Goal: Task Accomplishment & Management: Manage account settings

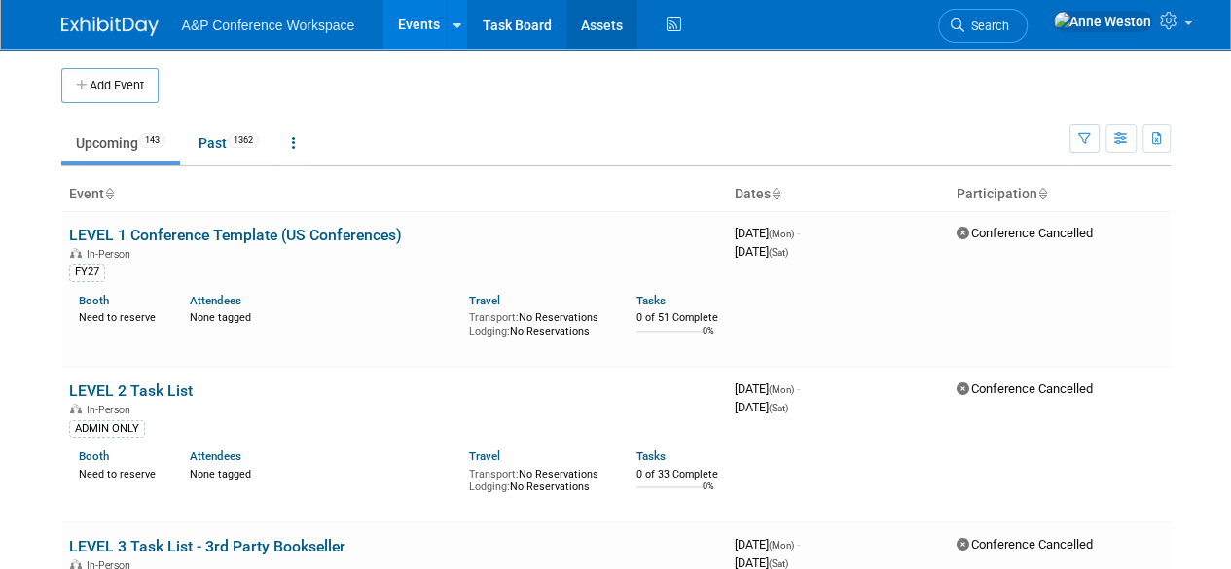
click at [598, 28] on link "Assets" at bounding box center [602, 24] width 71 height 49
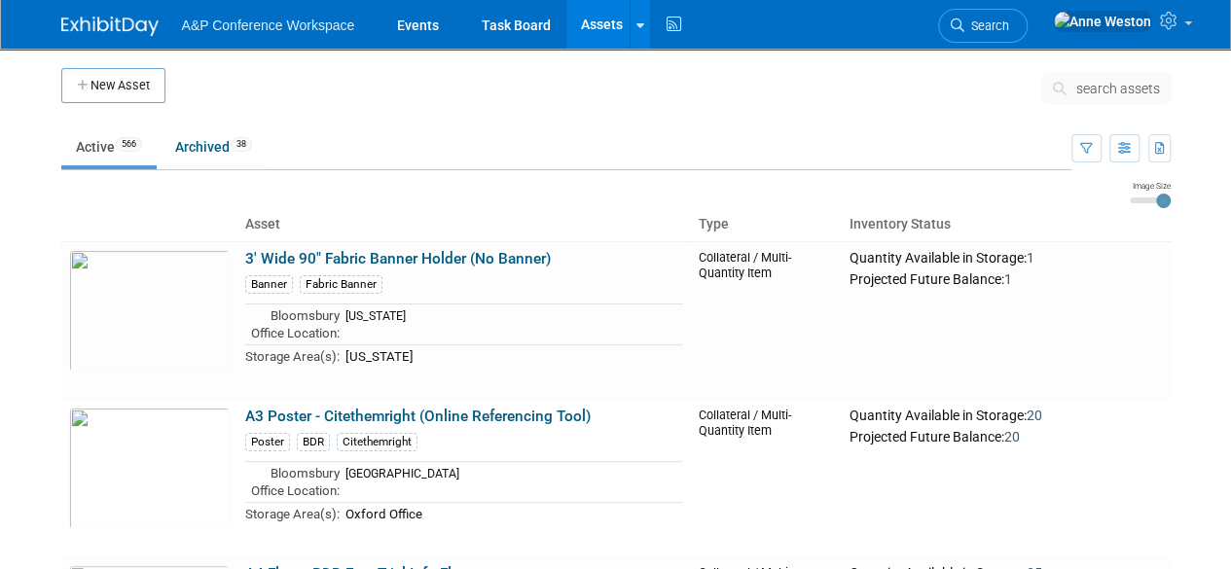
click at [1091, 81] on span "search assets" at bounding box center [1119, 89] width 84 height 16
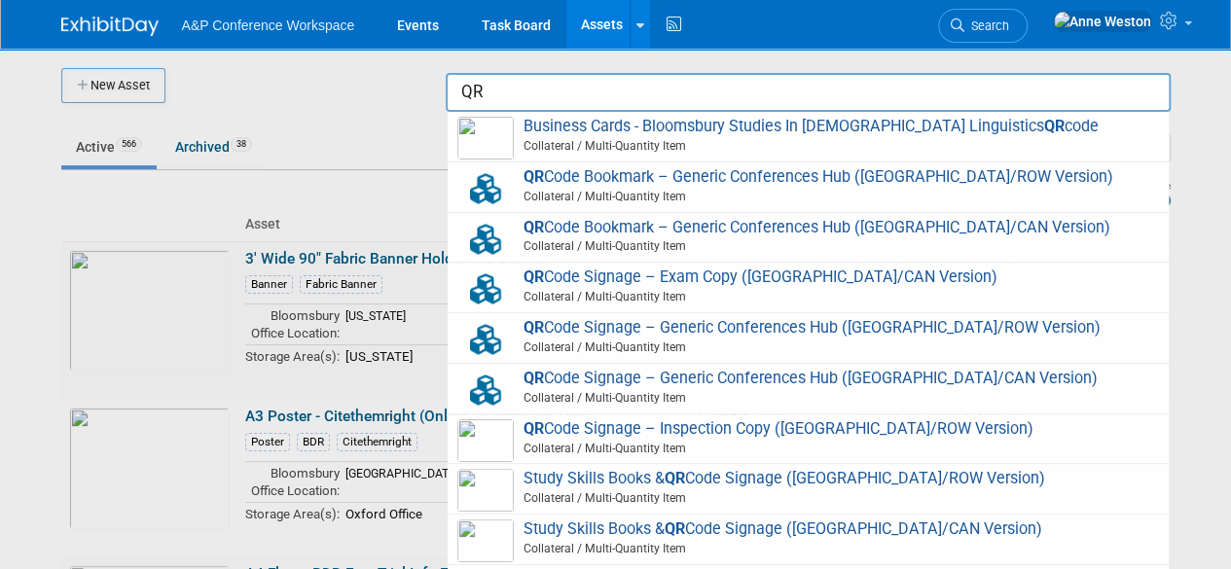
type input "Q"
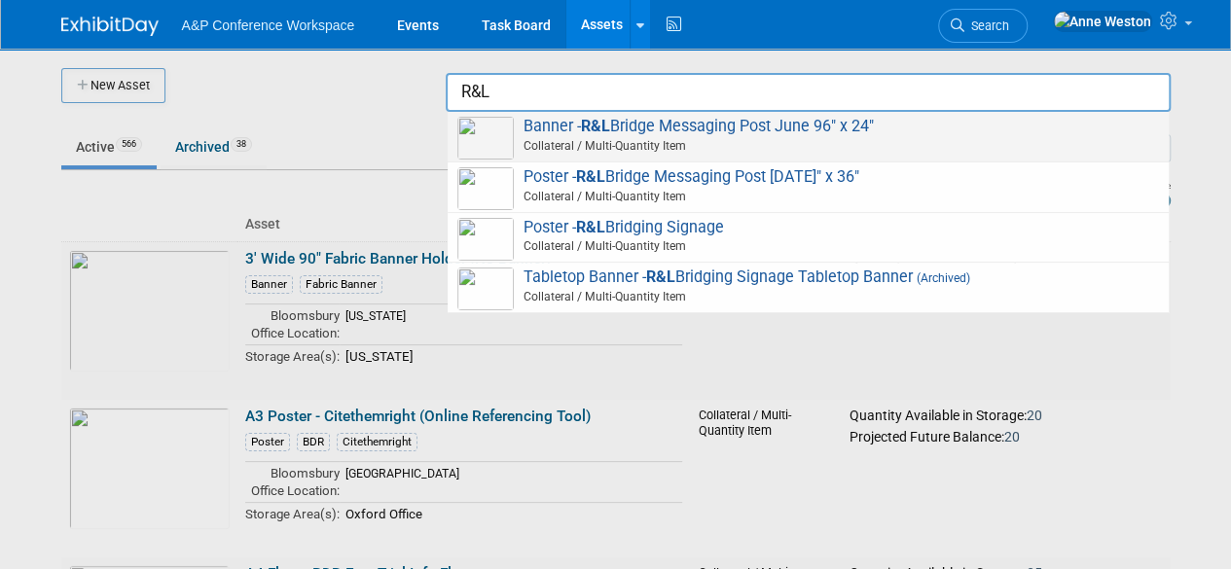
click at [651, 128] on span "Banner - R&L Bridge Messaging Post June 96" x 24" Collateral / Multi-Quantity I…" at bounding box center [808, 137] width 702 height 40
type input "Banner - R&L Bridge Messaging Post June 96" x 24""
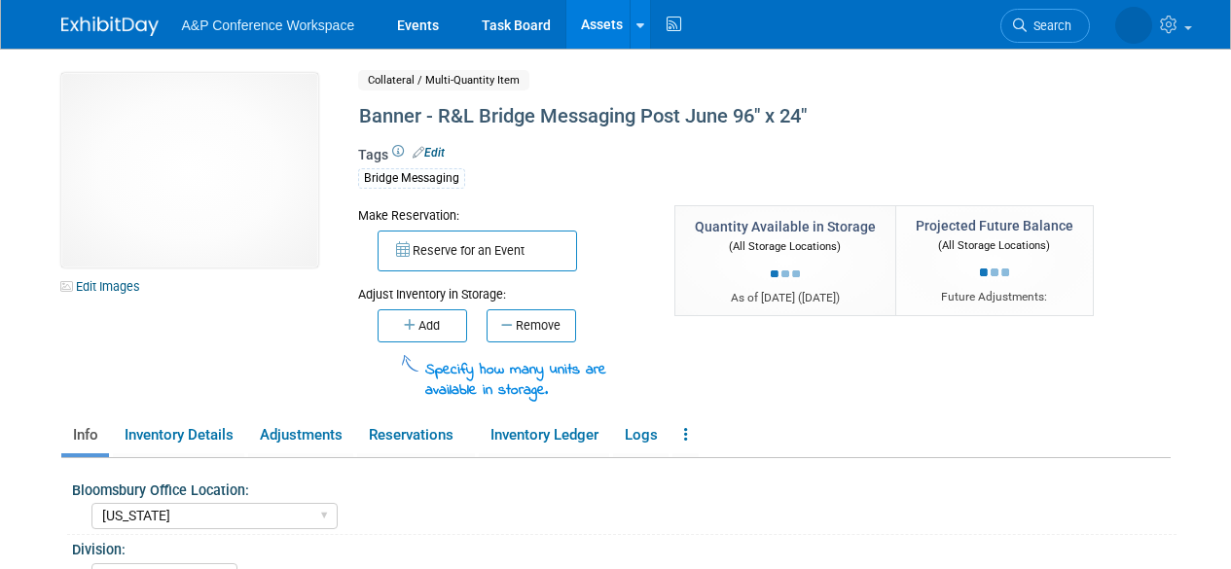
select select "[US_STATE]"
select select "A&P"
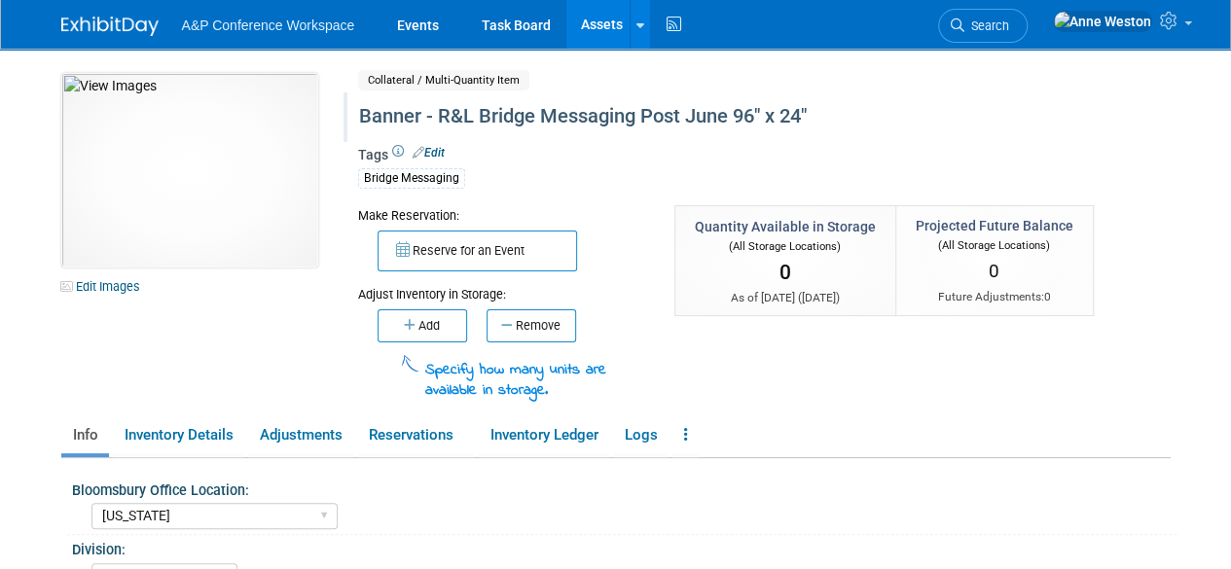
click at [679, 116] on div "Banner - R&L Bridge Messaging Post June 96" x 24"" at bounding box center [720, 116] width 736 height 35
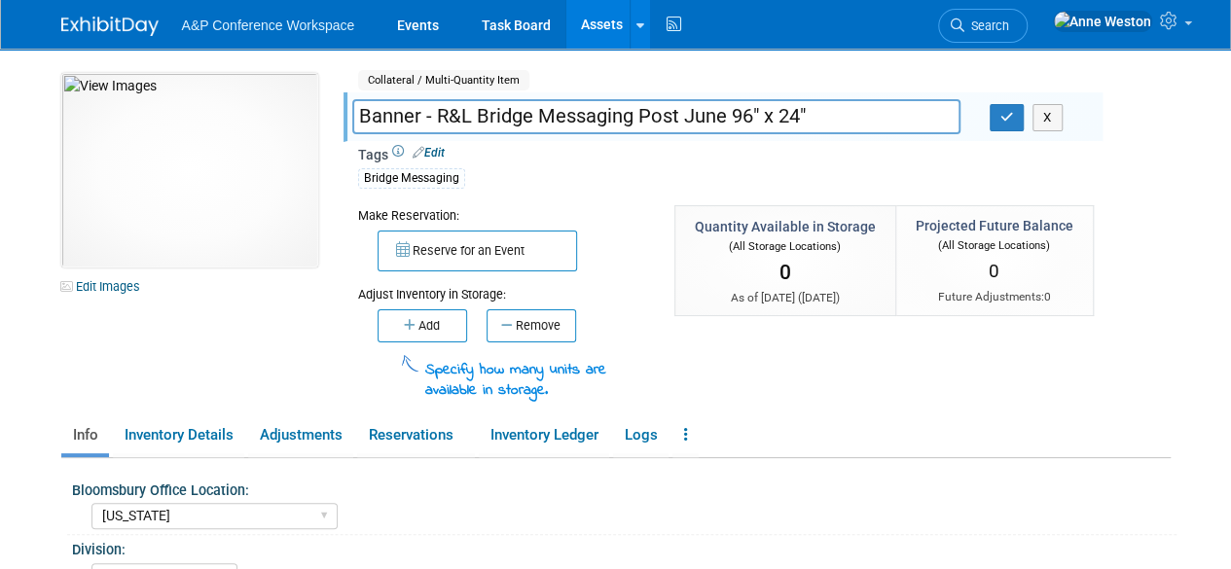
click at [678, 114] on input "Banner - R&L Bridge Messaging Post June 96" x 24"" at bounding box center [656, 116] width 608 height 34
click at [652, 114] on input "Banner - R&L Bridge Messaging Post June 96" x 24"" at bounding box center [656, 116] width 608 height 34
click at [358, 108] on input "Banner - R&L Bridge Messaging Post June 96" x 24"" at bounding box center [656, 116] width 608 height 34
click at [738, 118] on input "Hanging Banner - R&L Bridge Messaging Post June 96" x 24"" at bounding box center [656, 116] width 608 height 34
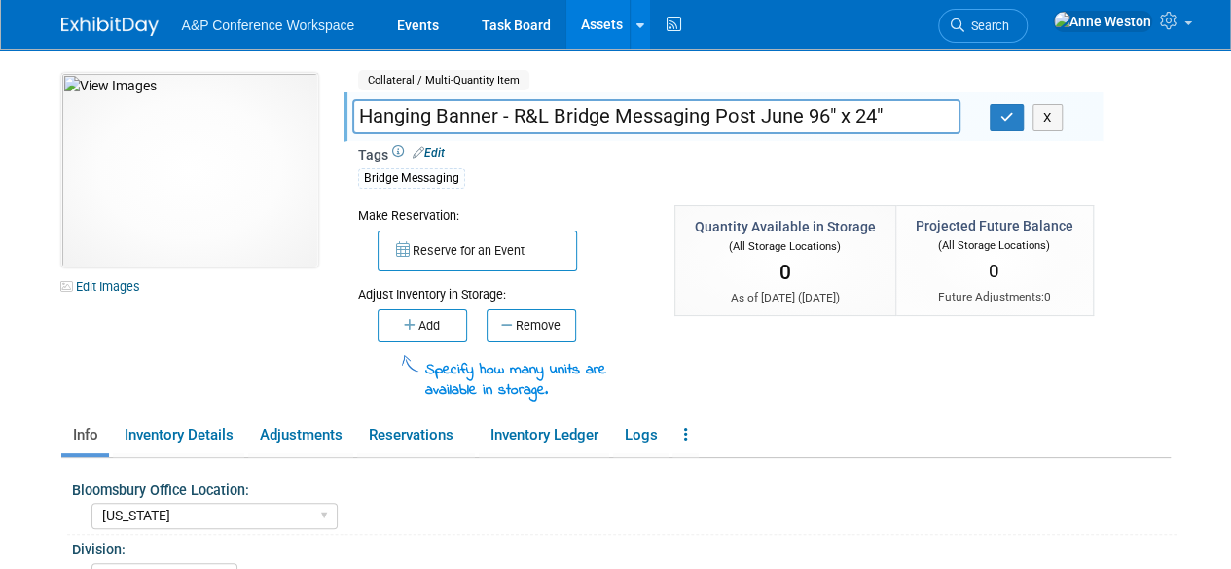
click at [929, 105] on input "Hanging Banner - R&L Bridge Messaging Post June 96" x 24"" at bounding box center [656, 116] width 608 height 34
type input "Hanging Banner - R&L Bridge Messaging Post June 96" x 24" (US/CAN)"
click at [1001, 112] on icon "button" at bounding box center [1008, 117] width 14 height 13
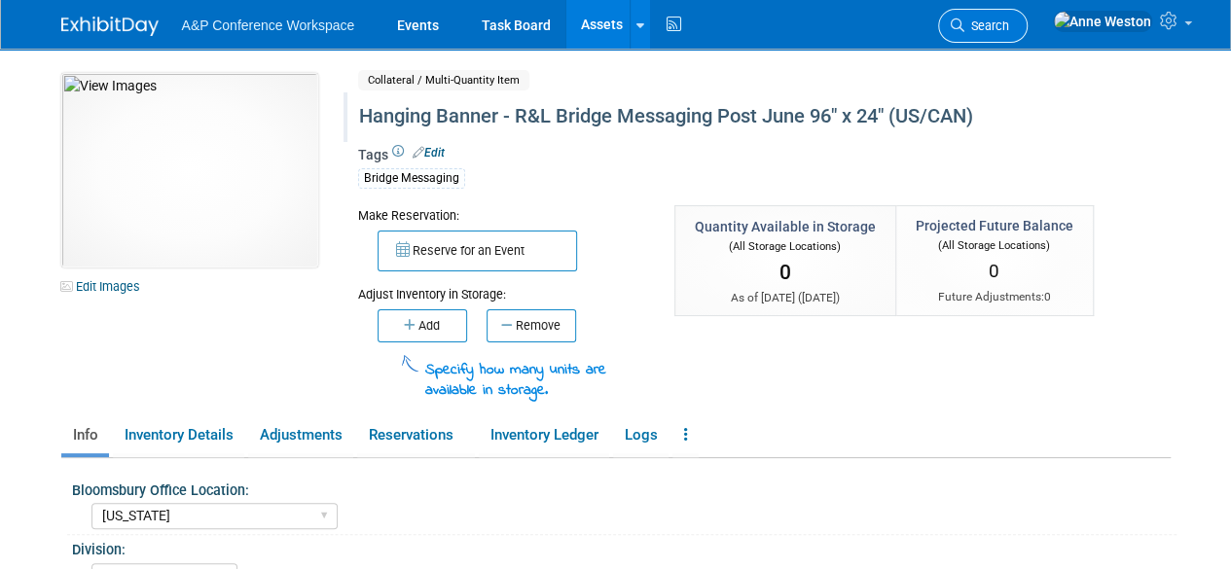
click at [1009, 18] on span "Search" at bounding box center [987, 25] width 45 height 15
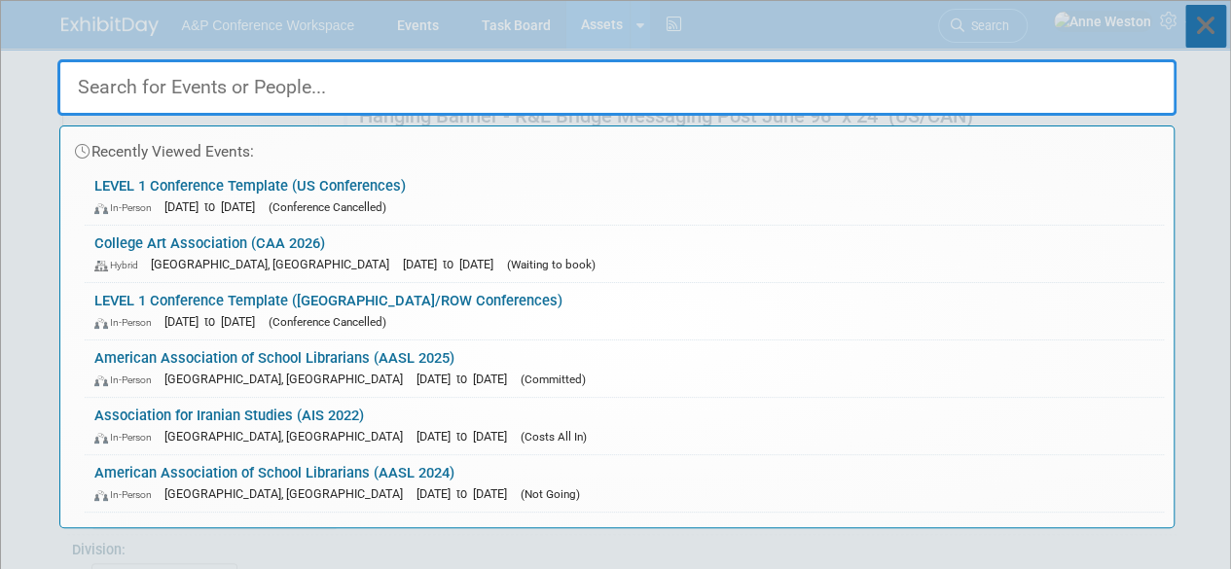
click at [1209, 22] on icon at bounding box center [1206, 26] width 41 height 43
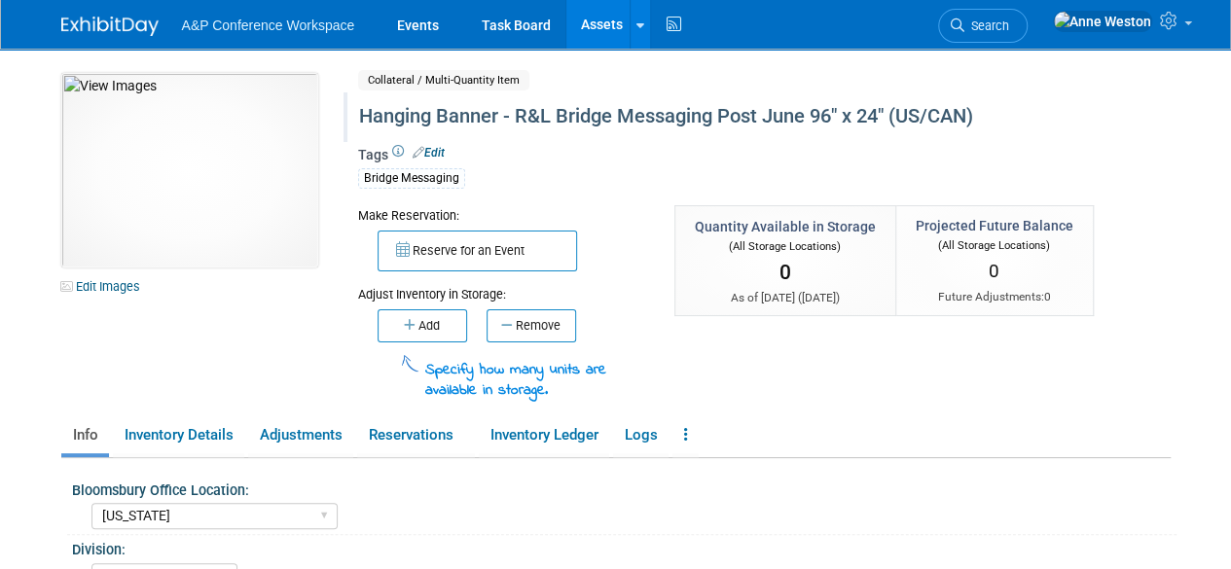
click at [589, 30] on link "Assets" at bounding box center [602, 24] width 71 height 49
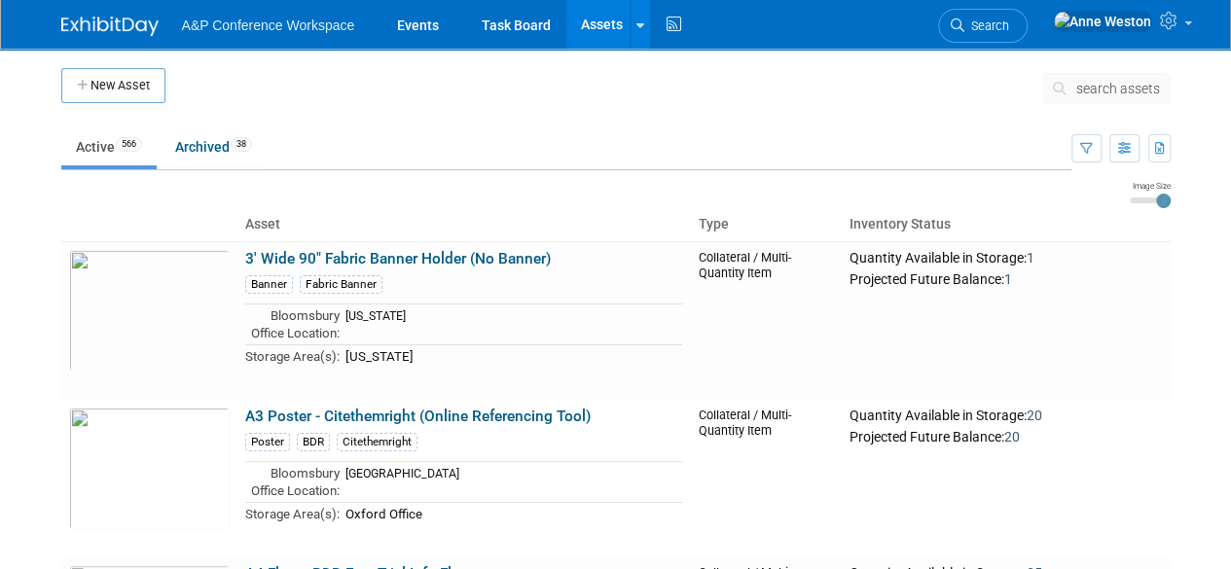
click at [1099, 87] on span "search assets" at bounding box center [1119, 89] width 84 height 16
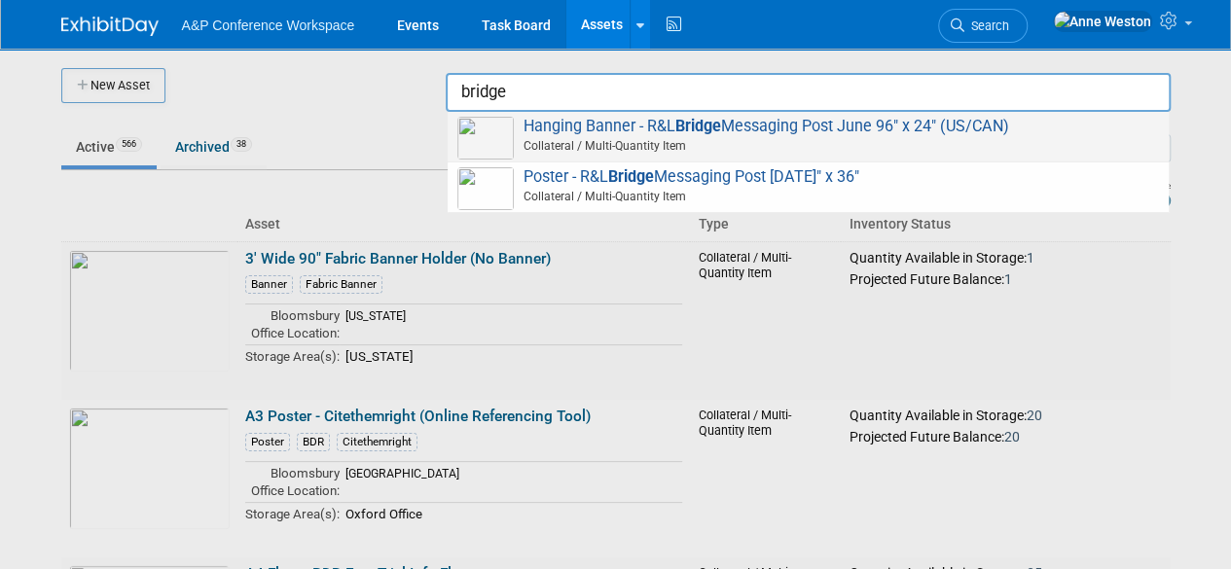
click at [686, 129] on strong "Bridge" at bounding box center [699, 126] width 46 height 18
type input "Hanging Banner - R&L Bridge Messaging Post June 96" x 24" (US/CAN)"
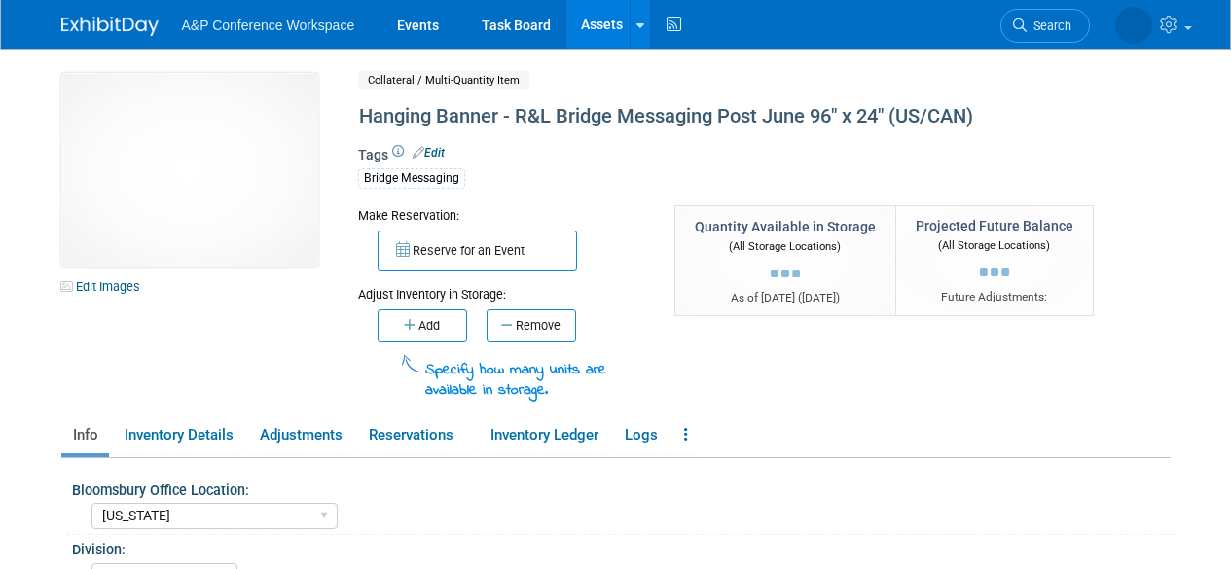
select select "[US_STATE]"
select select "A&P"
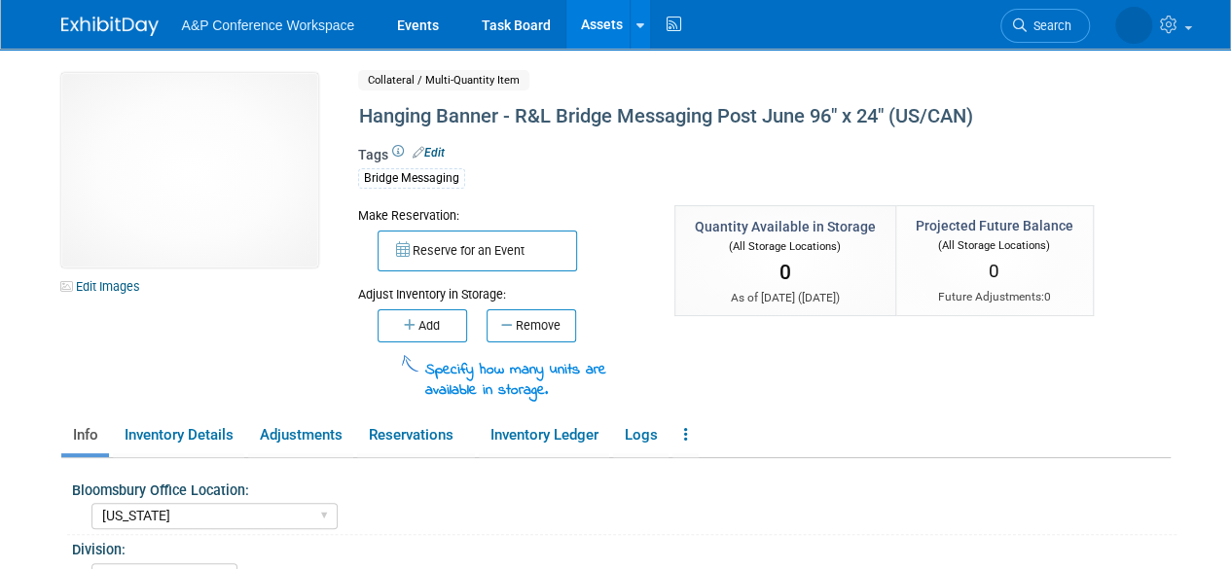
click at [607, 30] on link "Assets" at bounding box center [602, 24] width 71 height 49
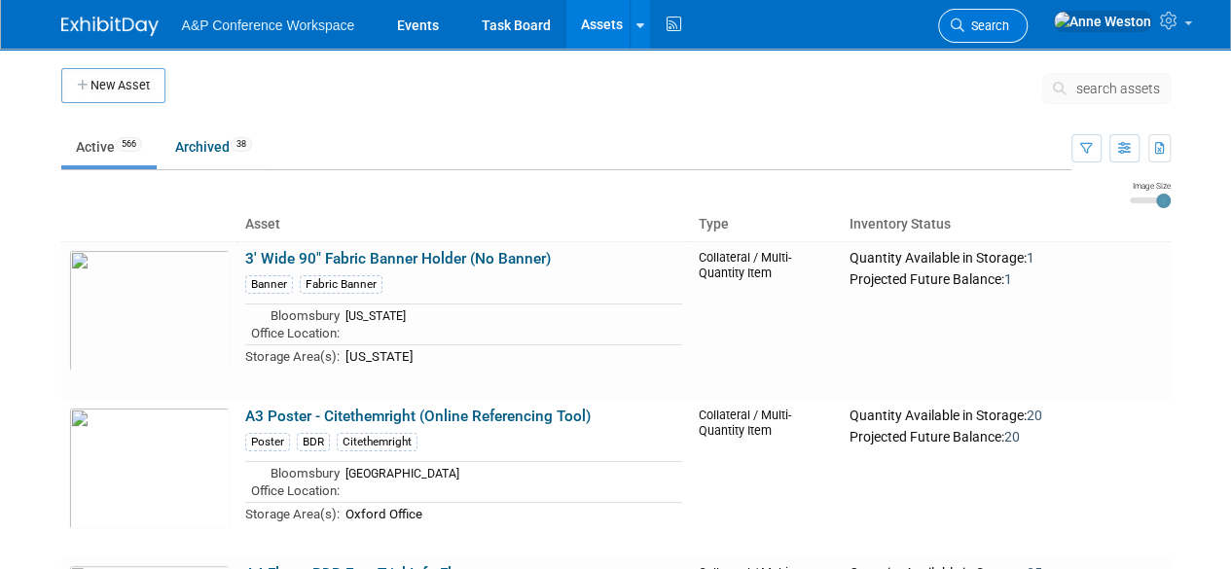
click at [1009, 22] on span "Search" at bounding box center [987, 25] width 45 height 15
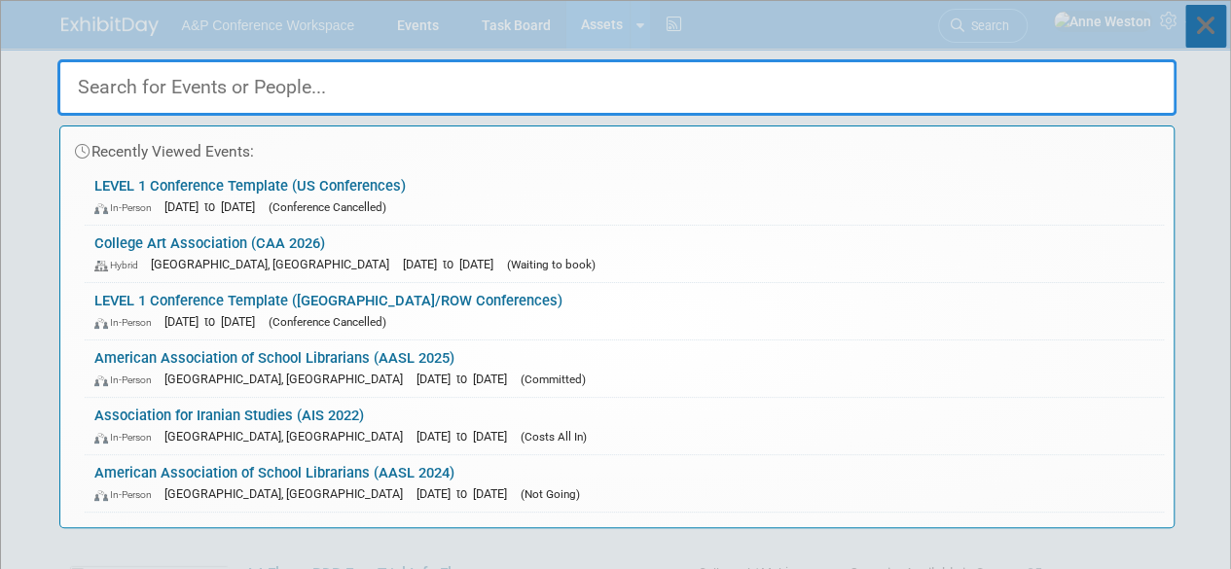
click at [1204, 18] on icon at bounding box center [1206, 26] width 41 height 43
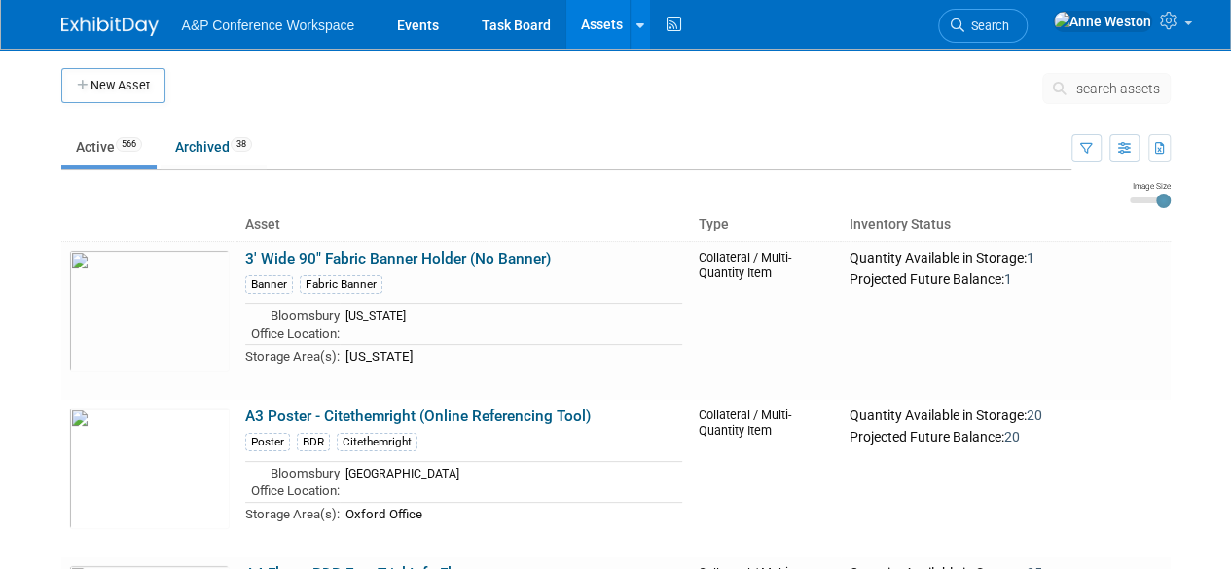
click at [1127, 84] on span "search assets" at bounding box center [1119, 89] width 84 height 16
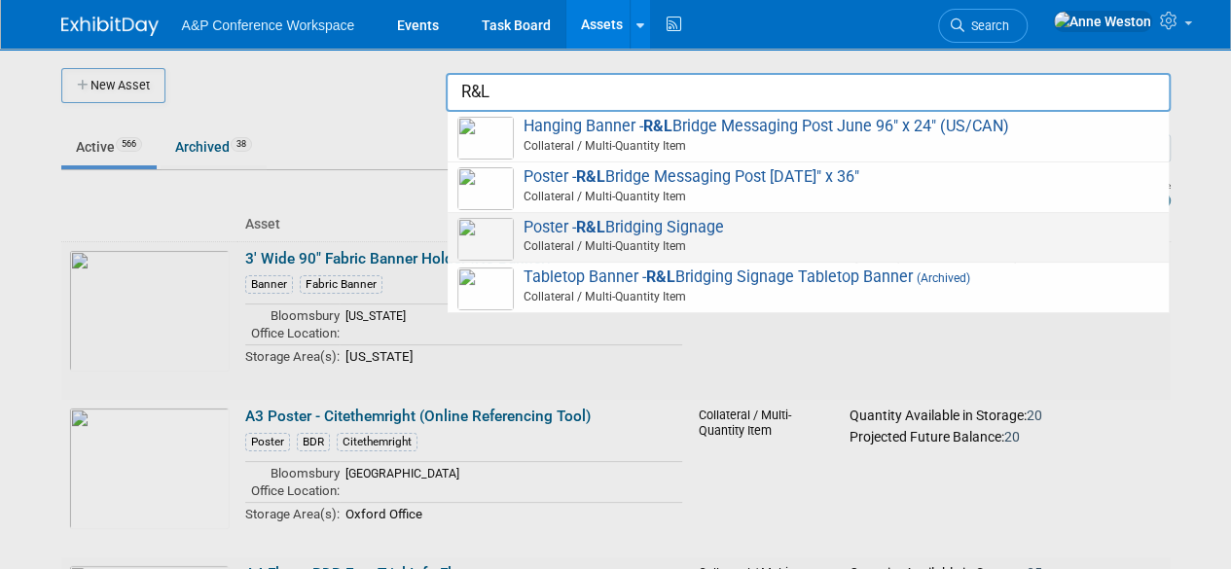
click at [679, 224] on span "Poster - R&L Bridging Signage Collateral / Multi-Quantity Item" at bounding box center [808, 238] width 702 height 40
type input "Poster - R&L Bridging Signage"
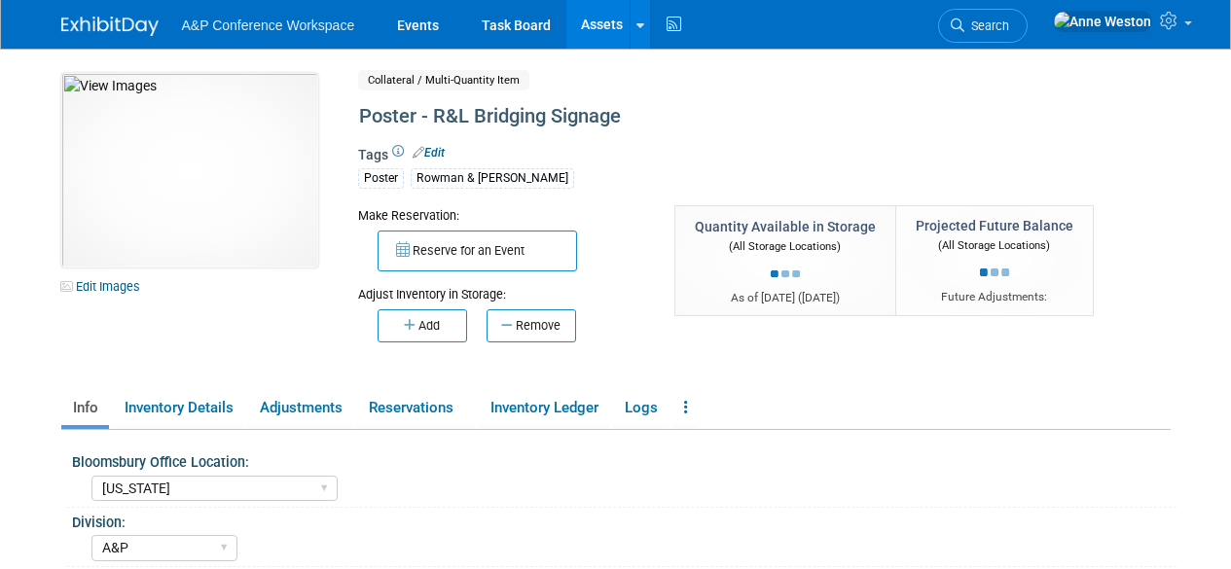
select select "[US_STATE]"
select select "A&P"
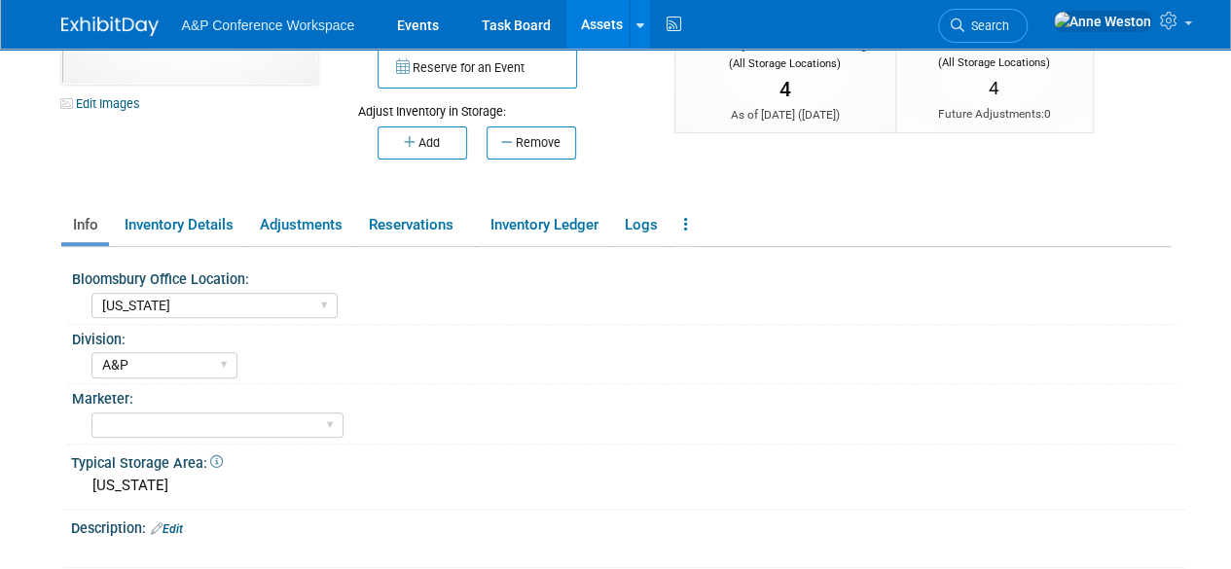
scroll to position [195, 0]
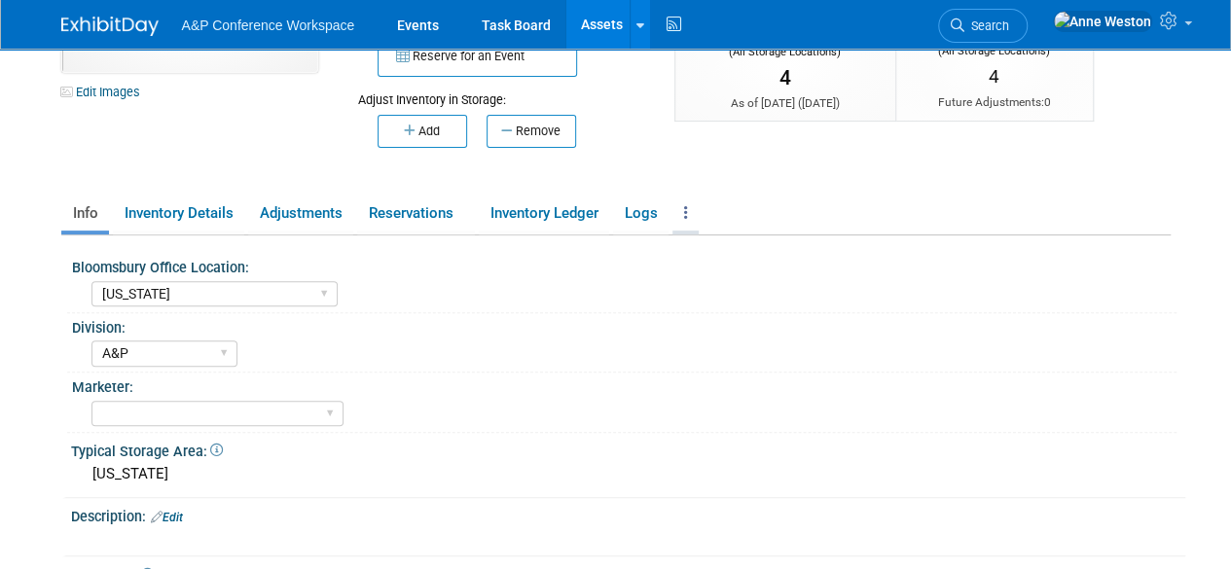
click at [689, 202] on link at bounding box center [686, 214] width 26 height 34
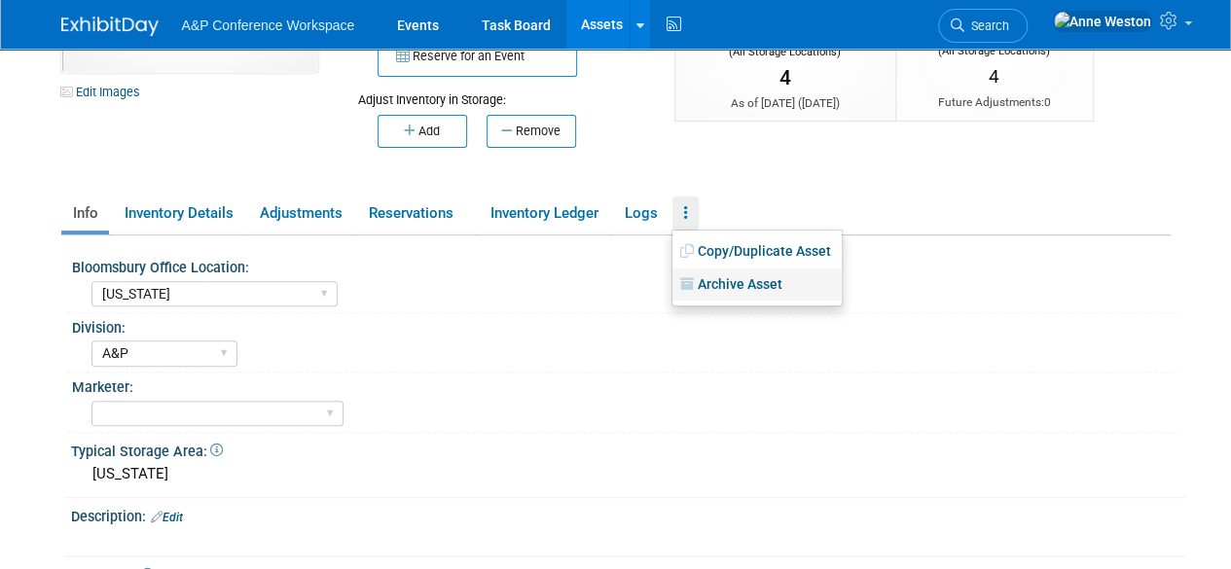
click at [730, 283] on link "Archive Asset" at bounding box center [757, 285] width 169 height 33
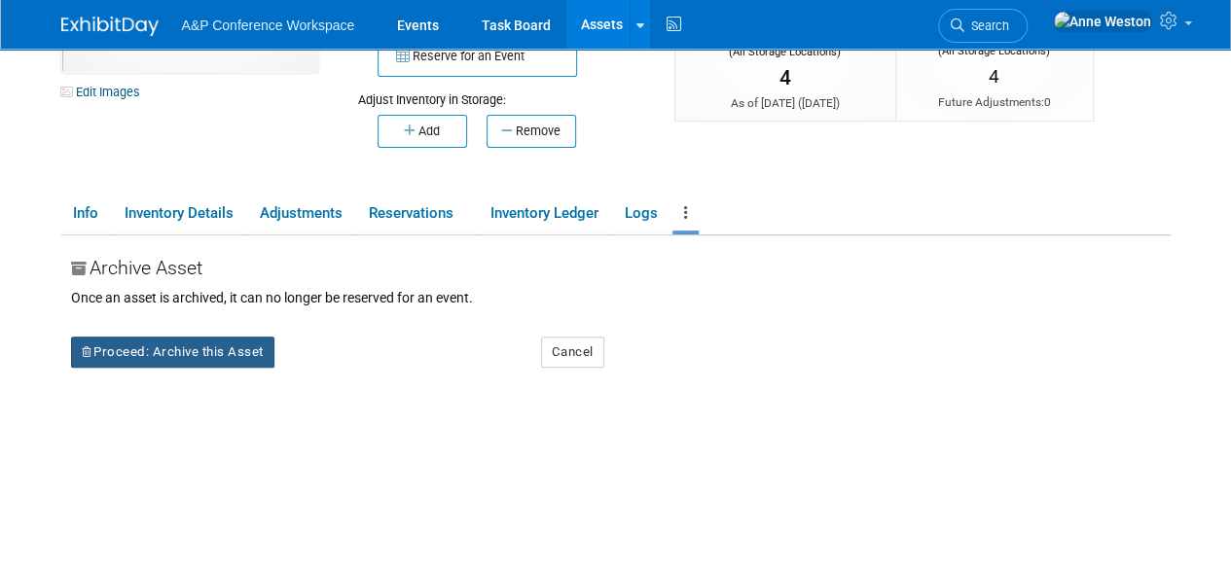
click at [175, 351] on button "Proceed: Archive this Asset" at bounding box center [172, 352] width 203 height 31
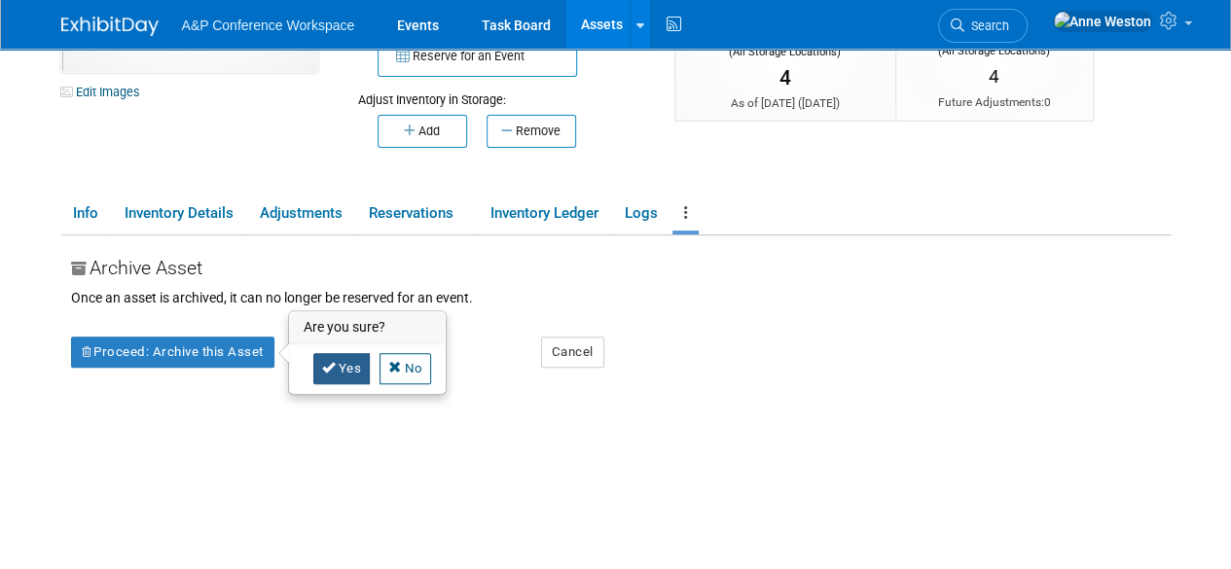
click at [322, 363] on icon at bounding box center [329, 367] width 14 height 13
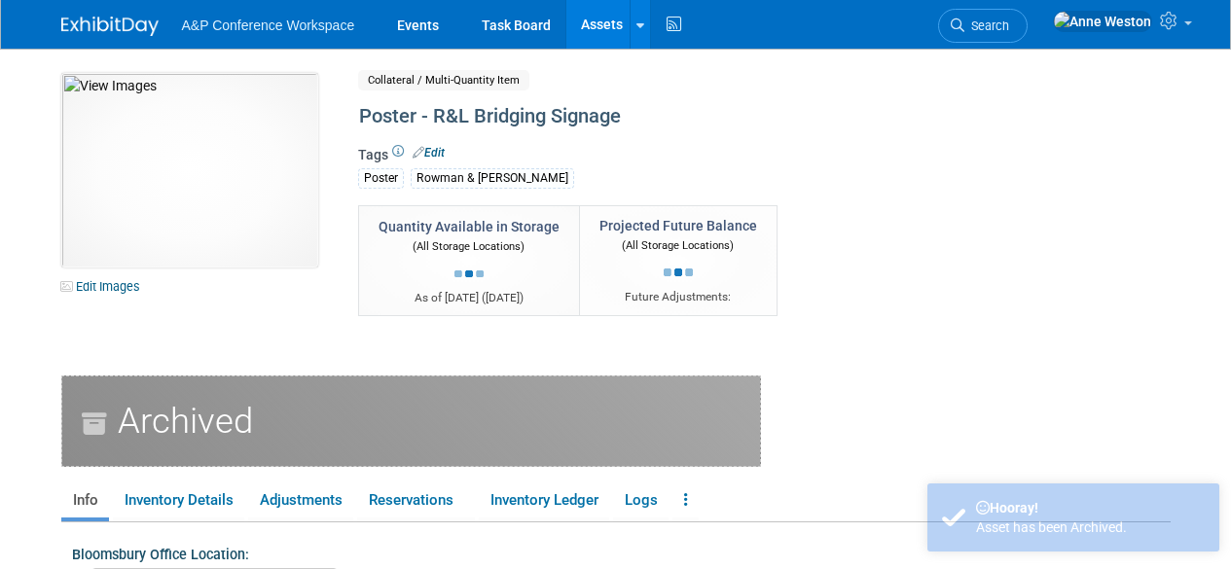
select select "[US_STATE]"
select select "A&P"
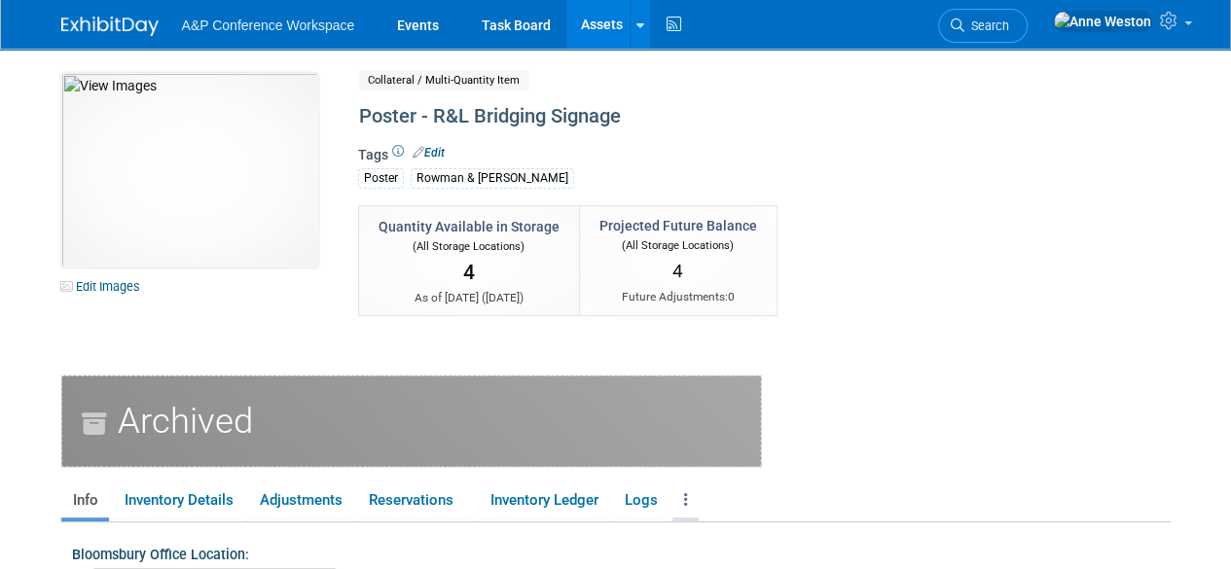
click at [688, 494] on icon at bounding box center [686, 500] width 4 height 15
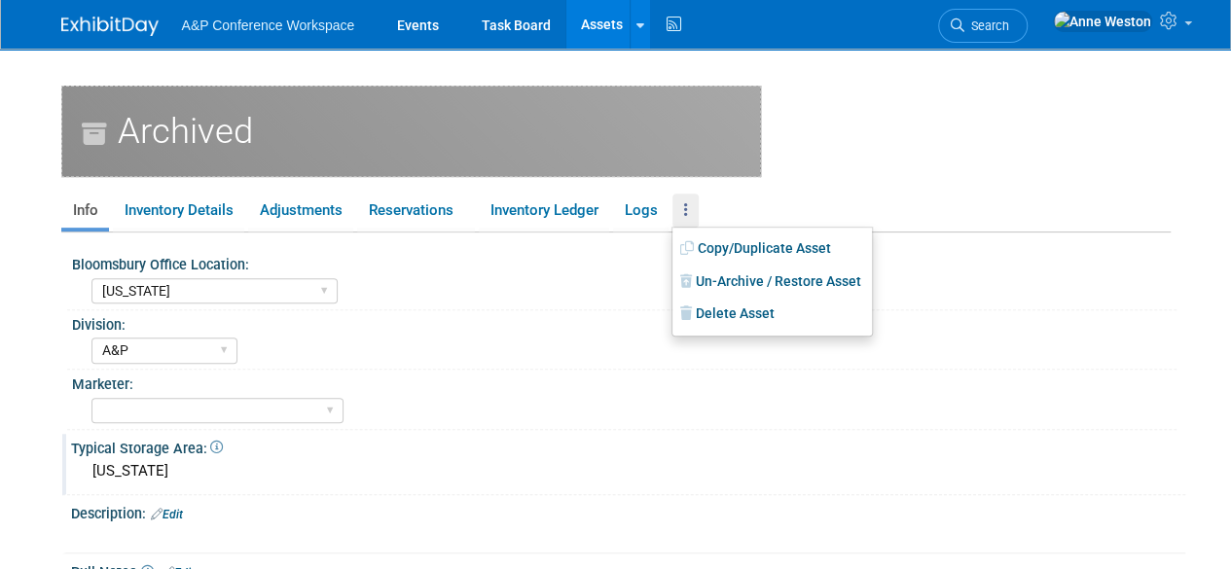
scroll to position [292, 0]
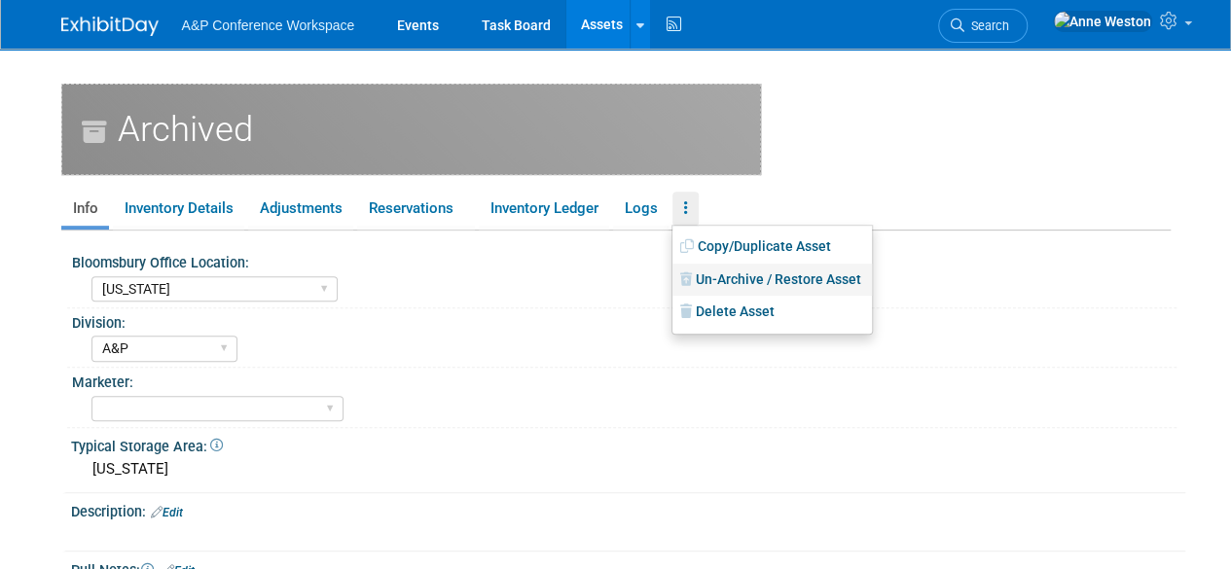
click at [731, 281] on link "Un-Archive / Restore Asset" at bounding box center [773, 280] width 200 height 33
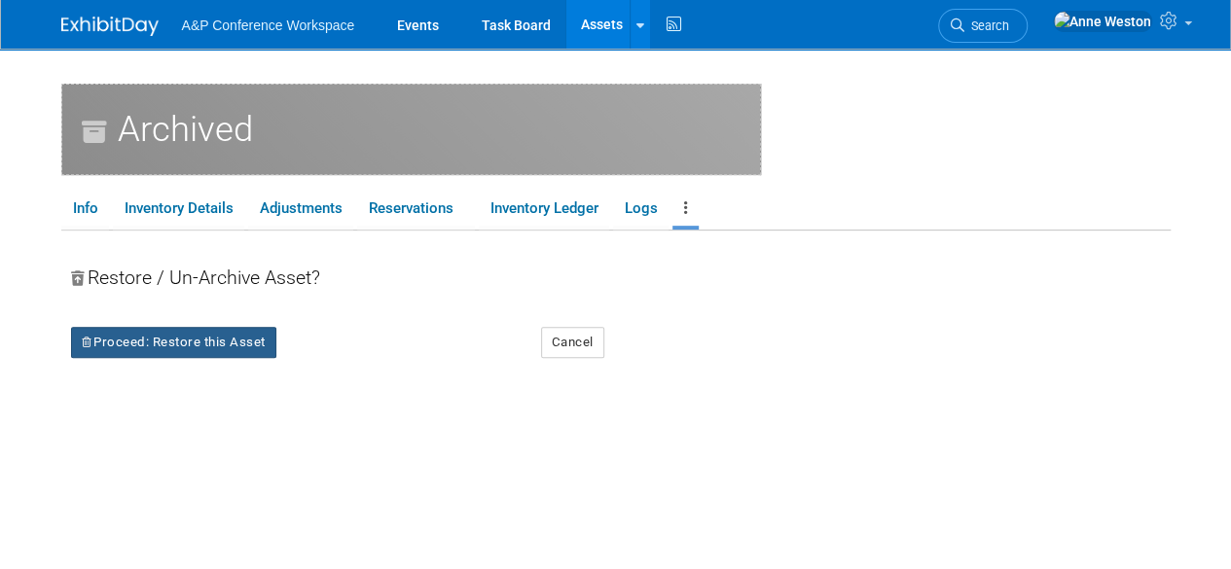
click at [206, 334] on button "Proceed: Restore this Asset" at bounding box center [173, 342] width 205 height 31
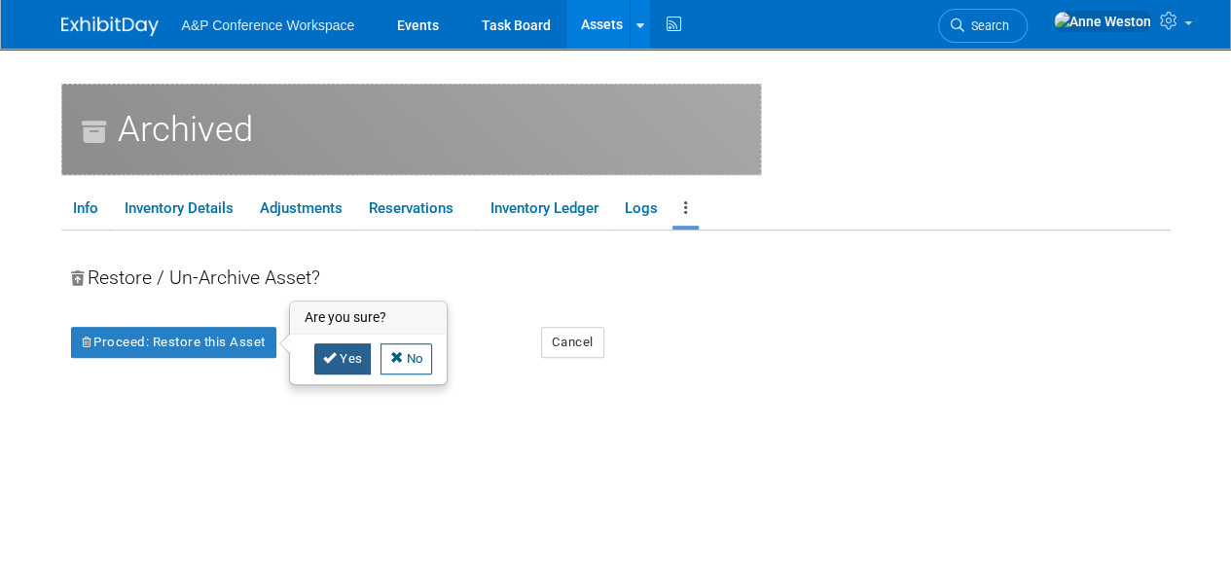
click at [346, 355] on link "Yes" at bounding box center [342, 359] width 57 height 31
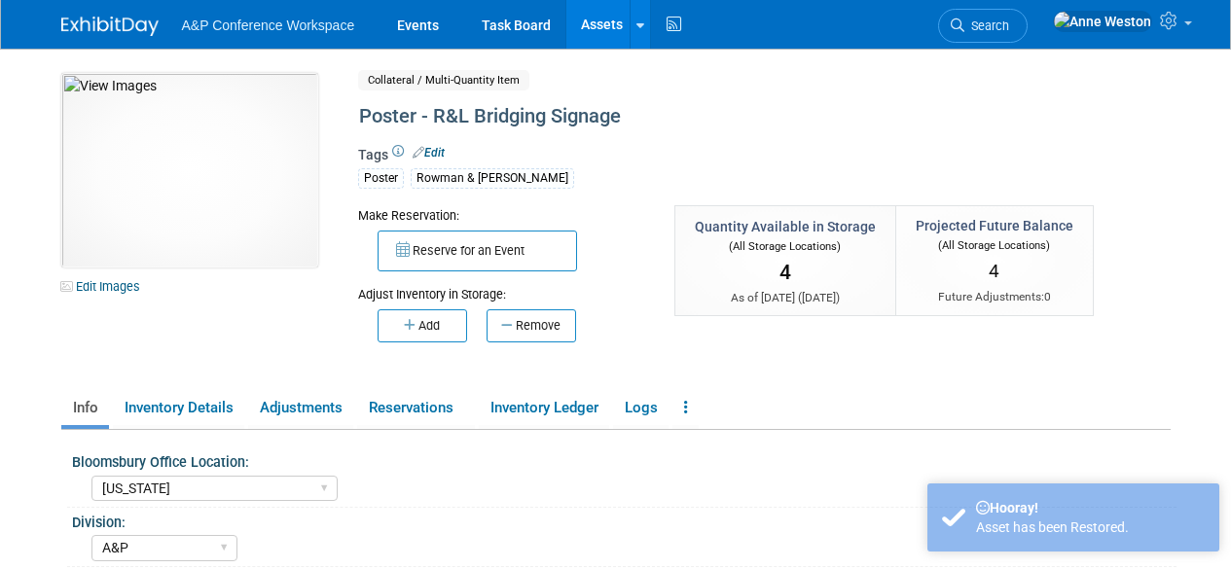
select select "[US_STATE]"
select select "A&P"
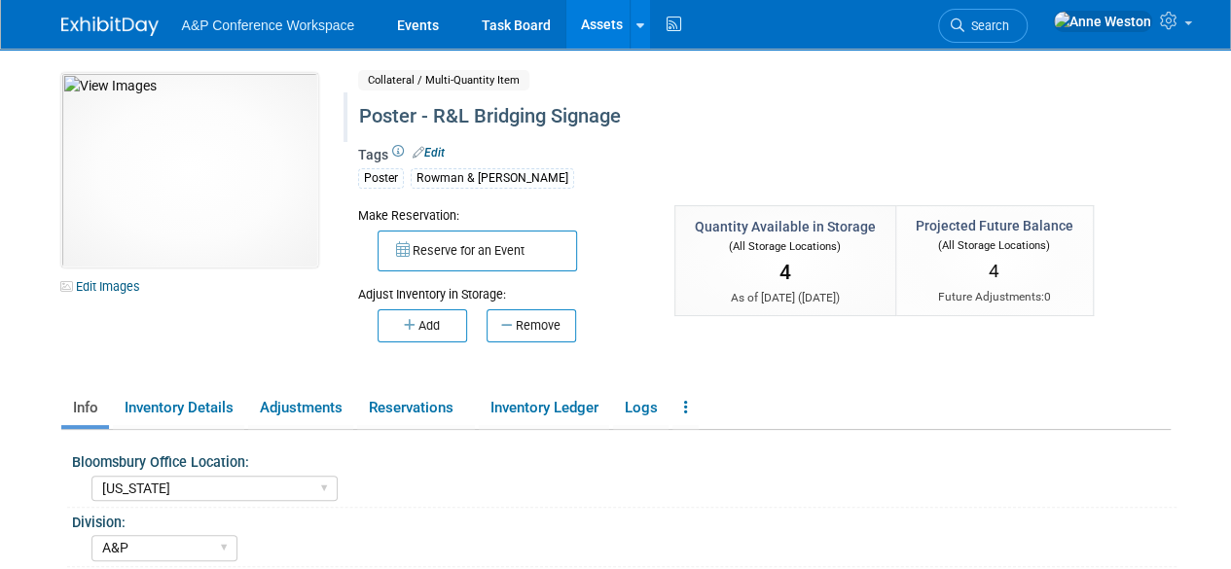
click at [636, 117] on div "Poster - R&L Bridging Signage" at bounding box center [720, 116] width 736 height 35
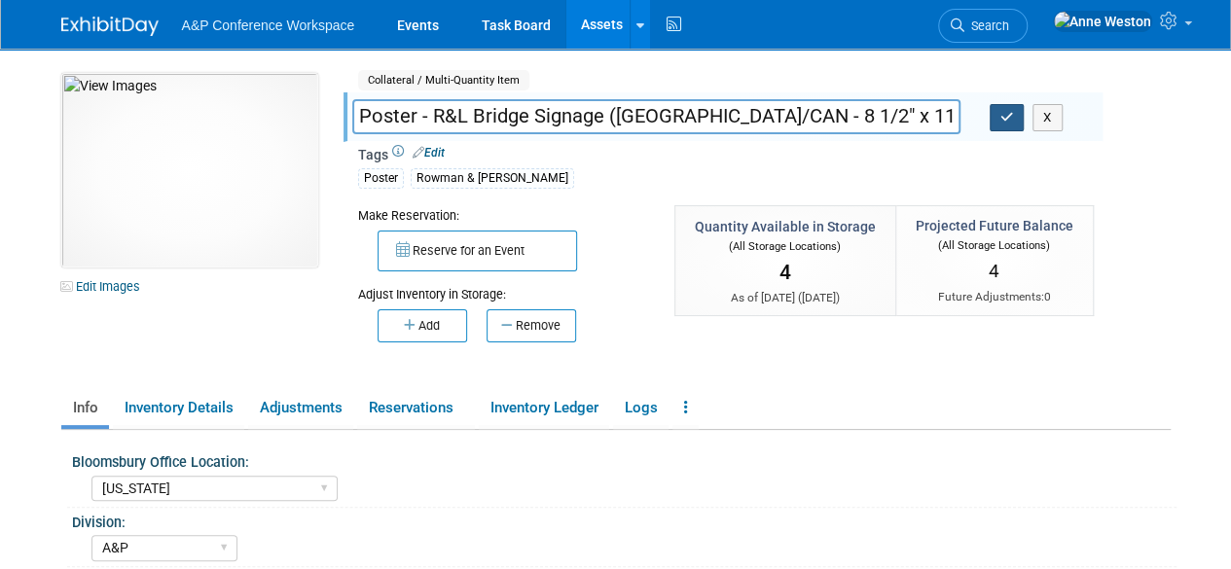
type input "Poster - R&L Bridge Signage ([GEOGRAPHIC_DATA]/CAN - 8 1/2" x 11")"
click at [1010, 112] on icon "button" at bounding box center [1008, 117] width 14 height 13
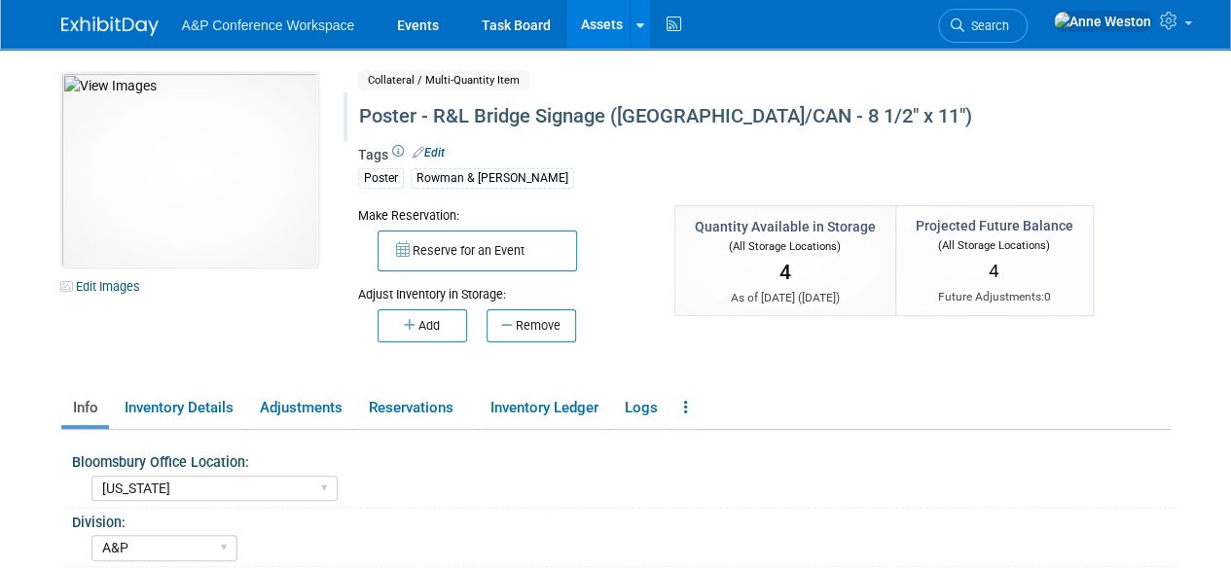
click at [594, 16] on link "Assets" at bounding box center [602, 24] width 71 height 49
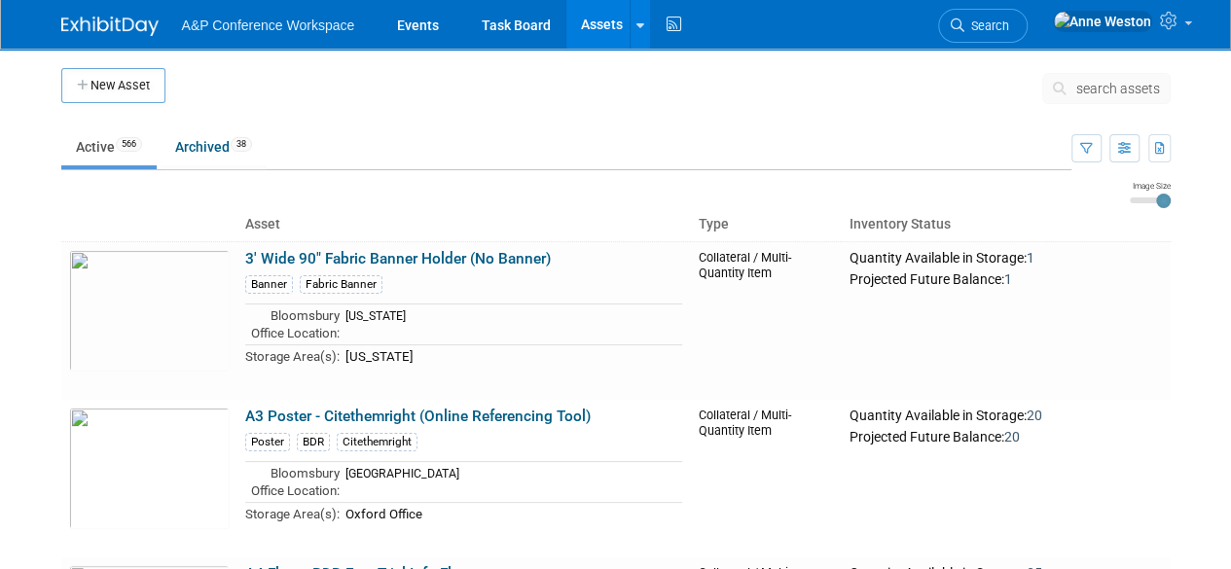
click at [1117, 83] on span "search assets" at bounding box center [1119, 89] width 84 height 16
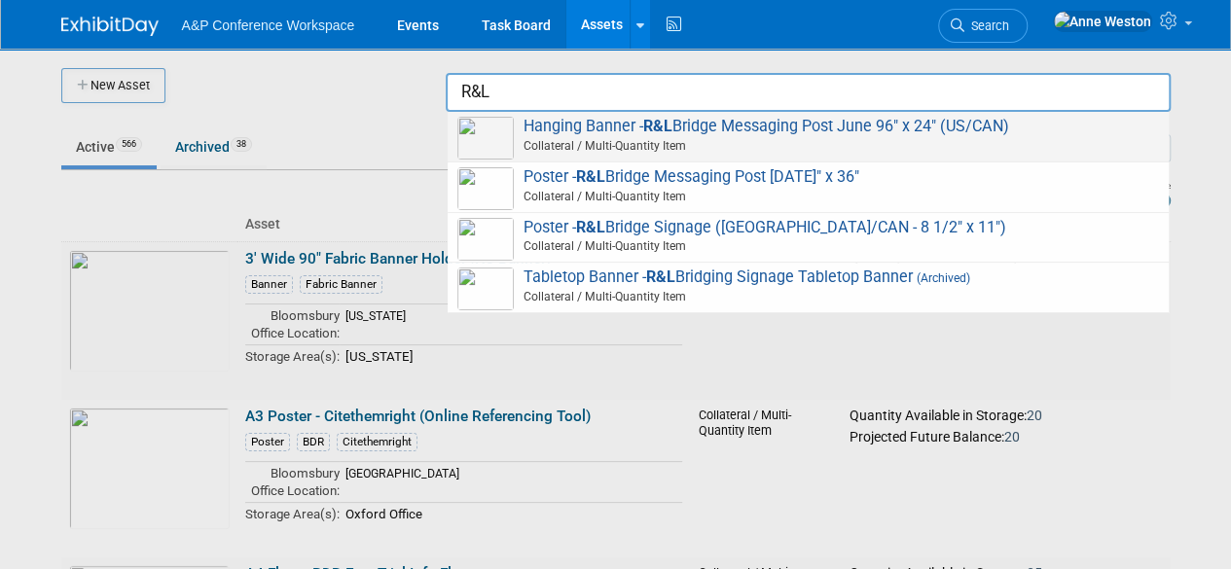
click at [878, 128] on span "Hanging Banner - R&L Bridge Messaging Post June 96" x 24" (US/CAN) Collateral /…" at bounding box center [808, 137] width 702 height 40
type input "Hanging Banner - R&L Bridge Messaging Post June 96" x 24" (US/CAN)"
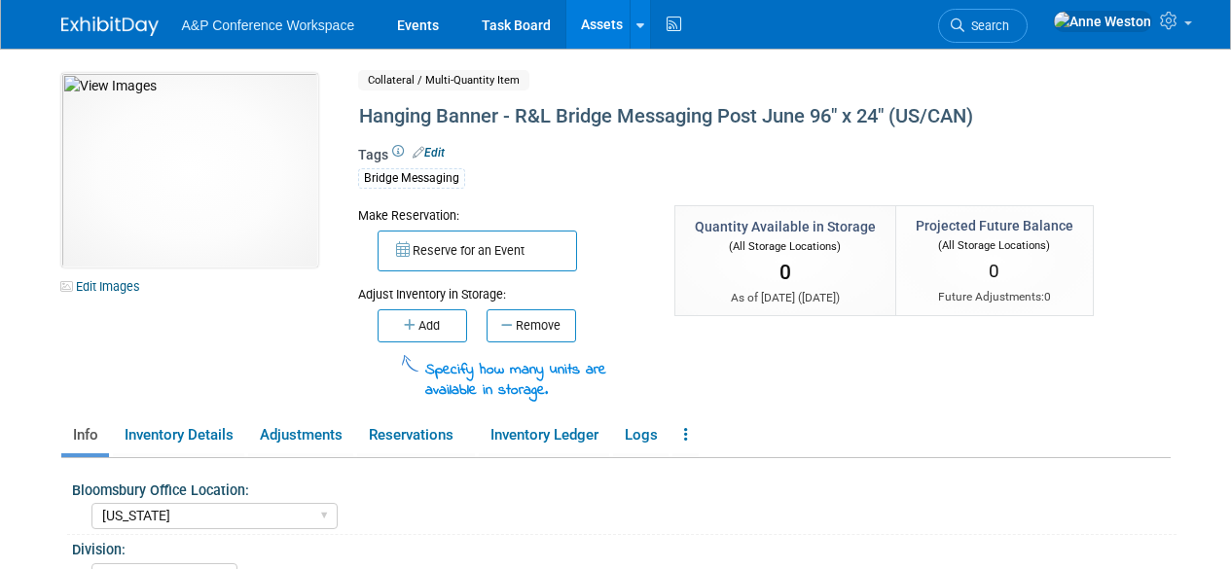
select select "[US_STATE]"
select select "A&P"
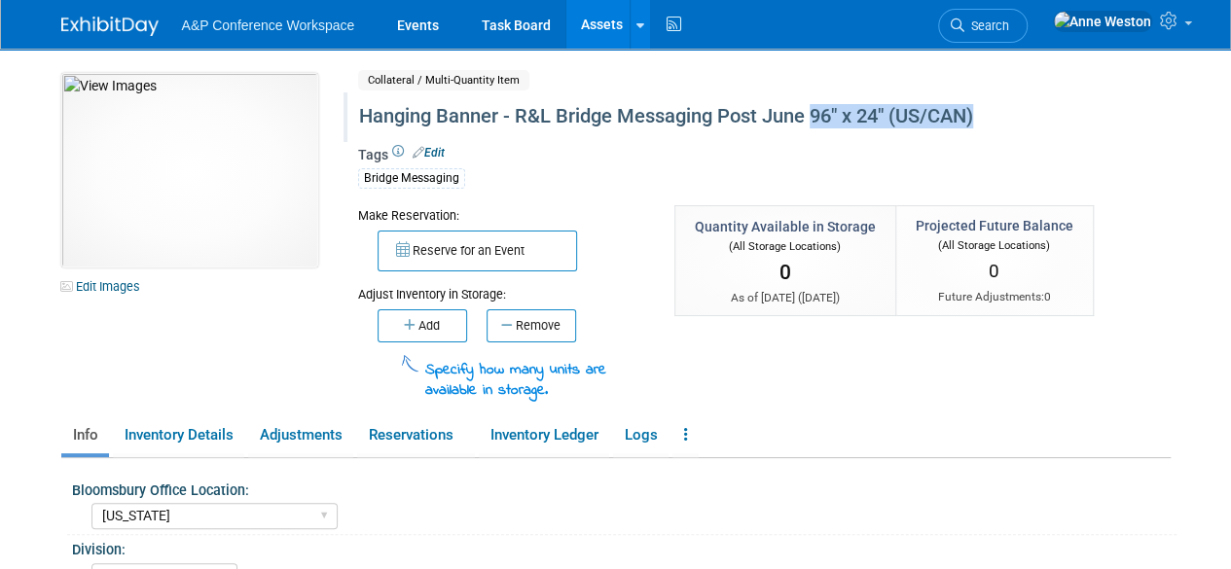
drag, startPoint x: 987, startPoint y: 111, endPoint x: 818, endPoint y: 118, distance: 169.5
click at [818, 118] on div "Hanging Banner - R&L Bridge Messaging Post June 96" x 24" (US/CAN)" at bounding box center [720, 116] width 736 height 35
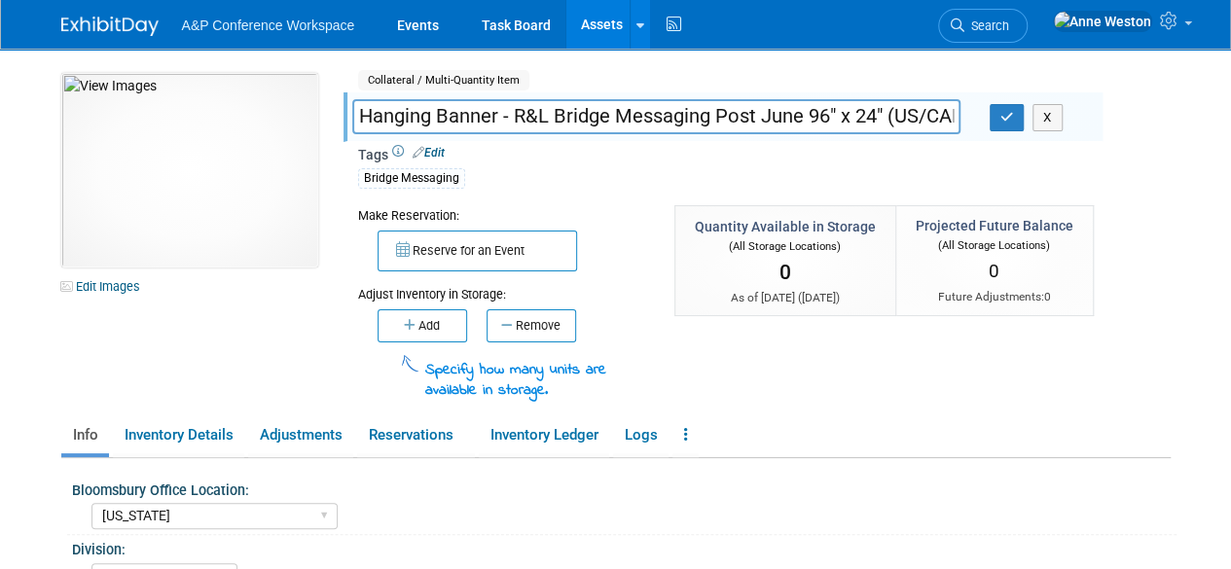
scroll to position [0, 21]
drag, startPoint x: 807, startPoint y: 106, endPoint x: 989, endPoint y: 107, distance: 182.0
click at [989, 107] on div "Hanging Banner - R&L Bridge Messaging Post June 96" x 24" (US/CAN) X" at bounding box center [720, 118] width 765 height 29
type input "Hanging Banner - R&L Bridge Messaging Post June (US/CAN - 18" x 24")"
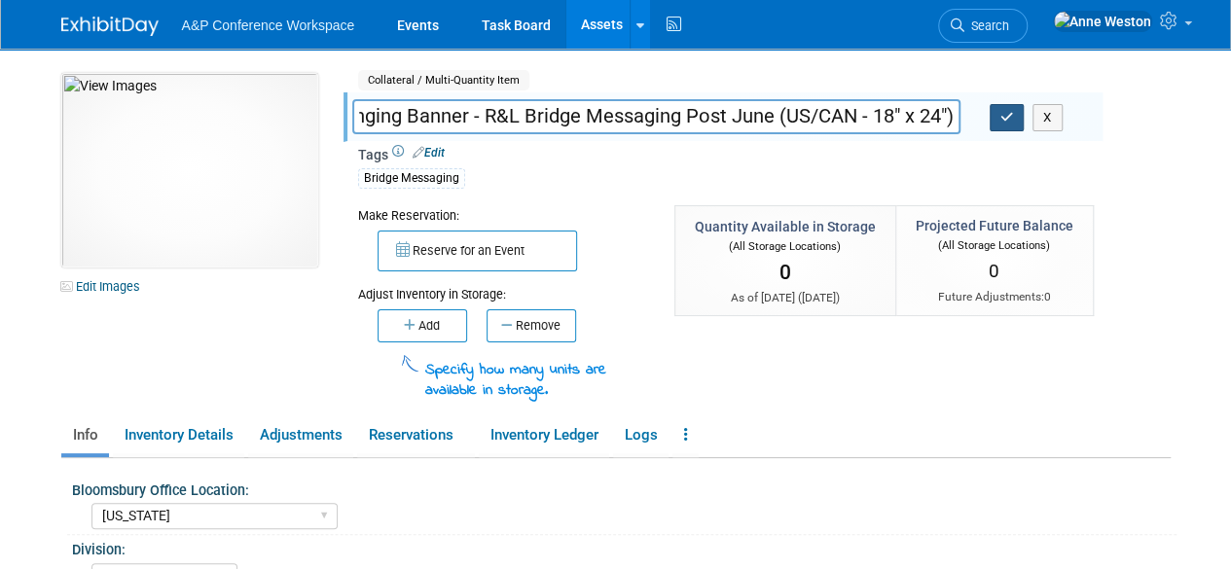
scroll to position [0, 0]
click at [1010, 114] on icon "button" at bounding box center [1008, 117] width 14 height 13
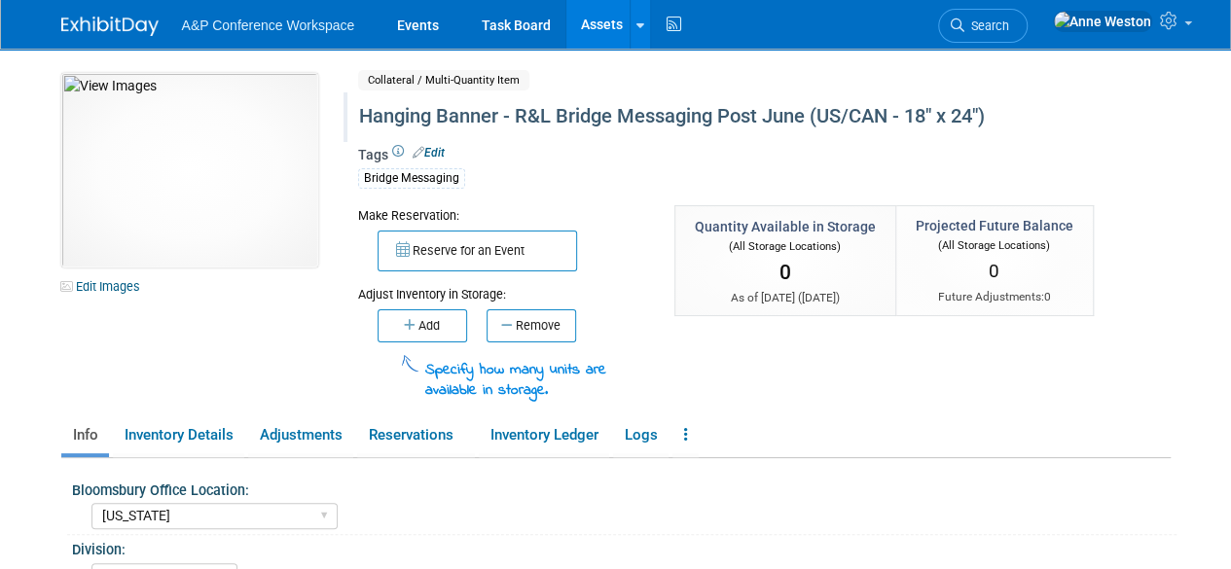
click at [593, 12] on link "Assets" at bounding box center [602, 24] width 71 height 49
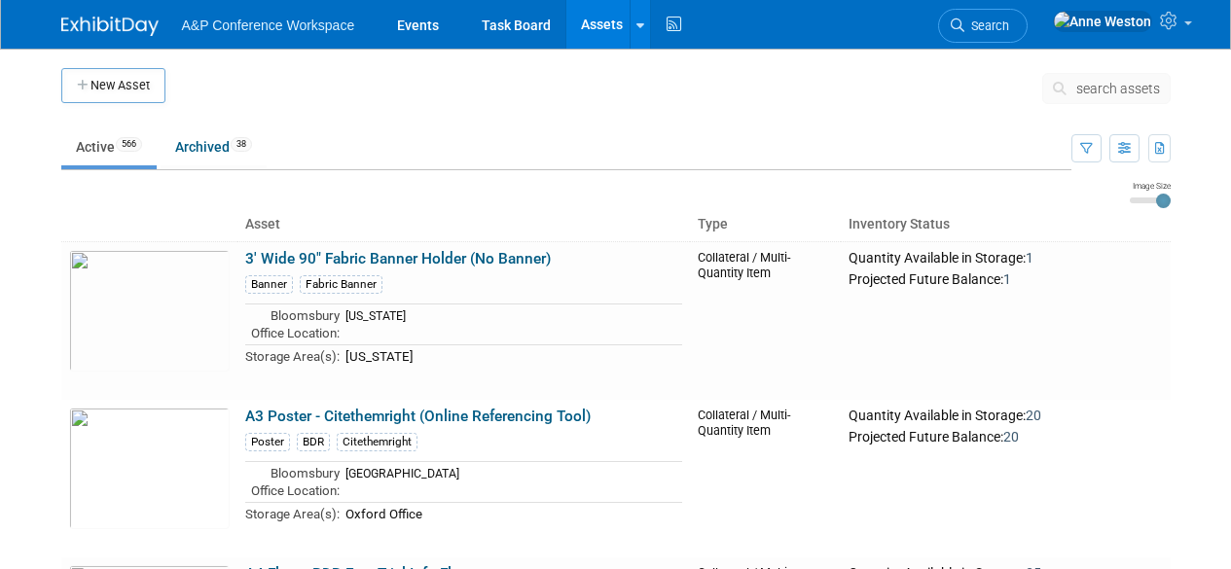
click at [1096, 84] on span "search assets" at bounding box center [1119, 89] width 84 height 16
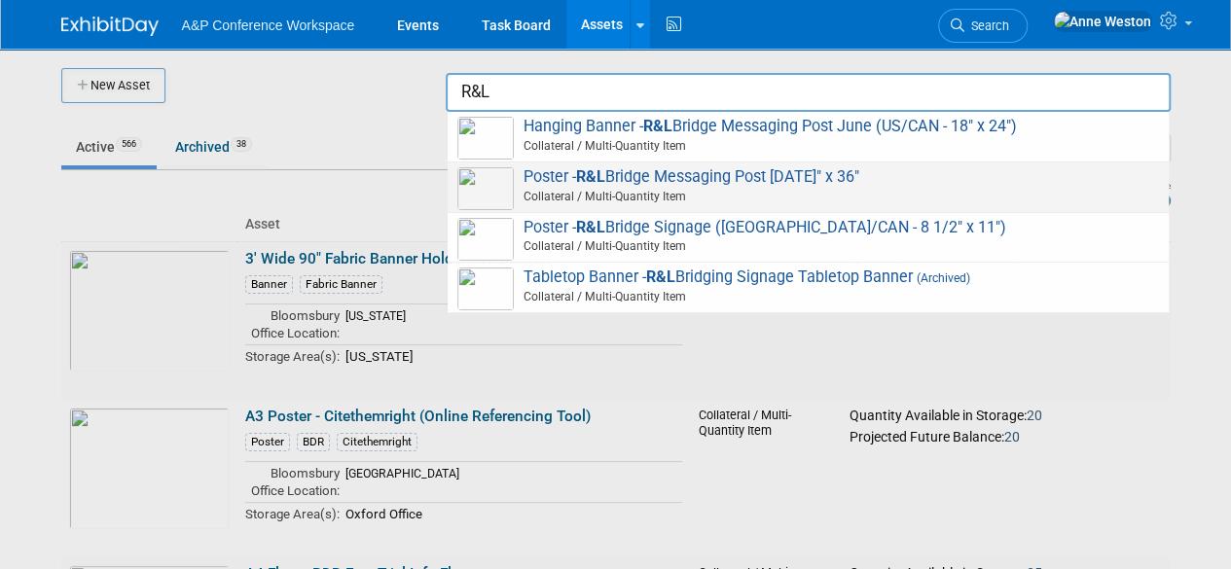
click at [881, 176] on span "Poster - R&L Bridge Messaging Post June 24" x 36" Collateral / Multi-Quantity I…" at bounding box center [808, 187] width 702 height 40
type input "Poster - R&L Bridge Messaging Post June 24" x 36""
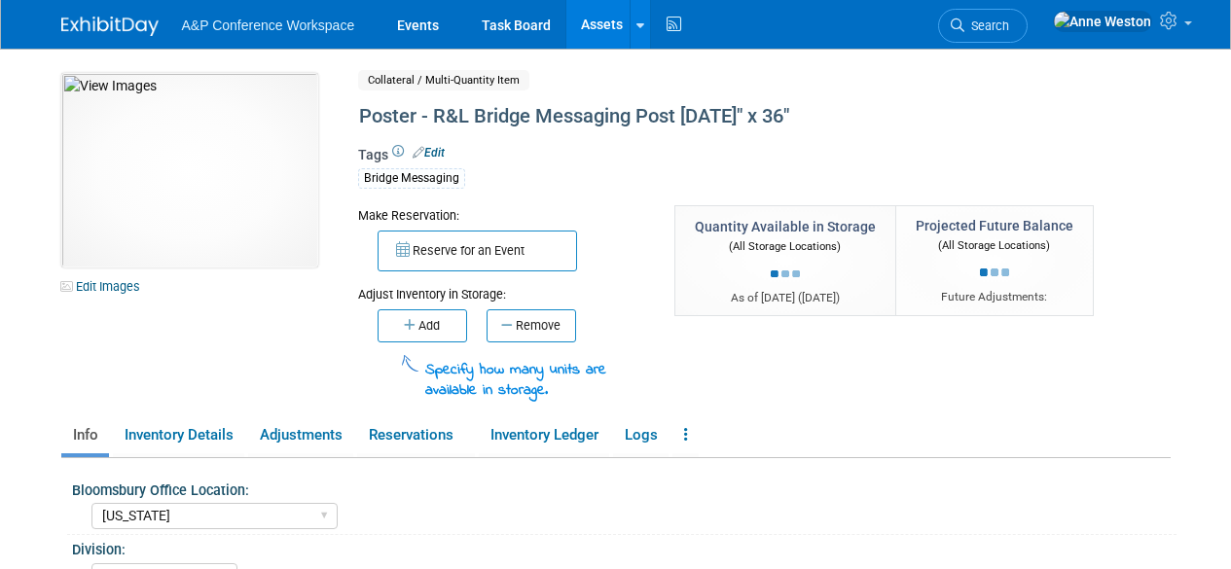
select select "[US_STATE]"
select select "A&P"
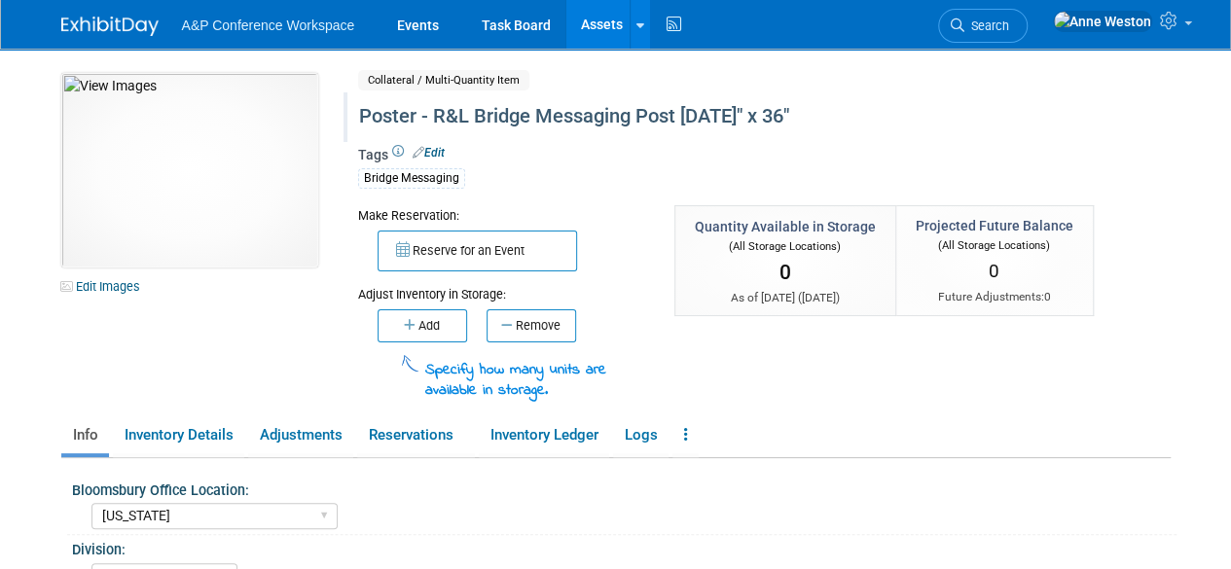
click at [729, 115] on div "Poster - R&L Bridge Messaging Post [DATE]" x 36"" at bounding box center [720, 116] width 736 height 35
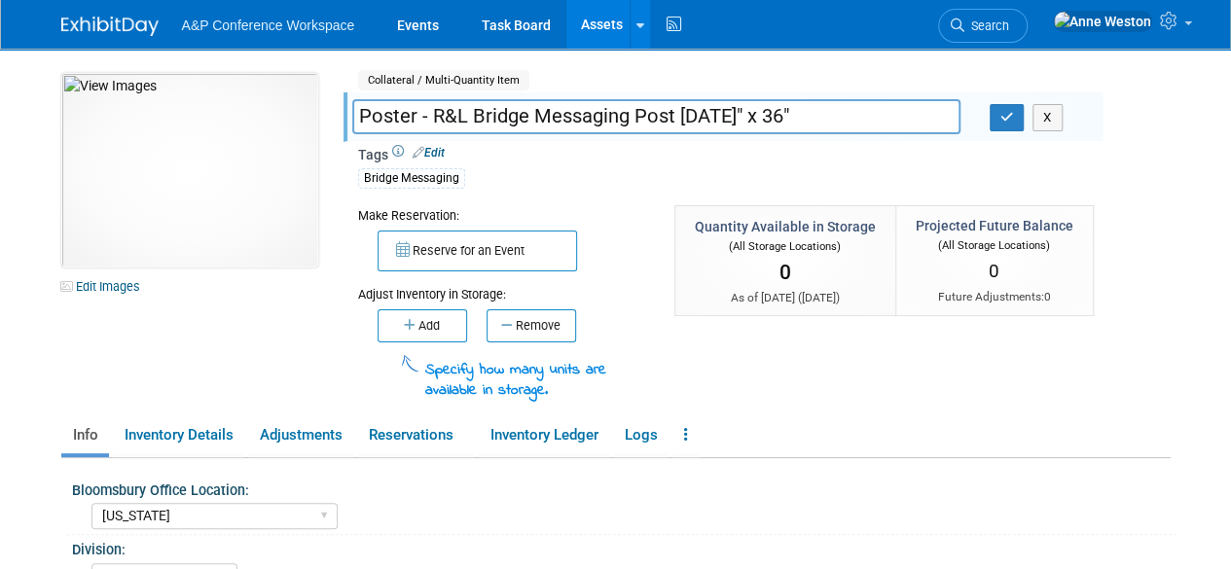
click at [725, 111] on input "Poster - R&L Bridge Messaging Post [DATE]" x 36"" at bounding box center [656, 116] width 608 height 34
click at [915, 117] on input "Poster - R&L Bridge Messaging Post June (US/CAN 24" x 36"" at bounding box center [656, 116] width 608 height 34
type input "Poster - R&L Bridge Messaging Post June (US/CAN 24" x 36")"
click at [1004, 116] on icon "button" at bounding box center [1008, 117] width 14 height 13
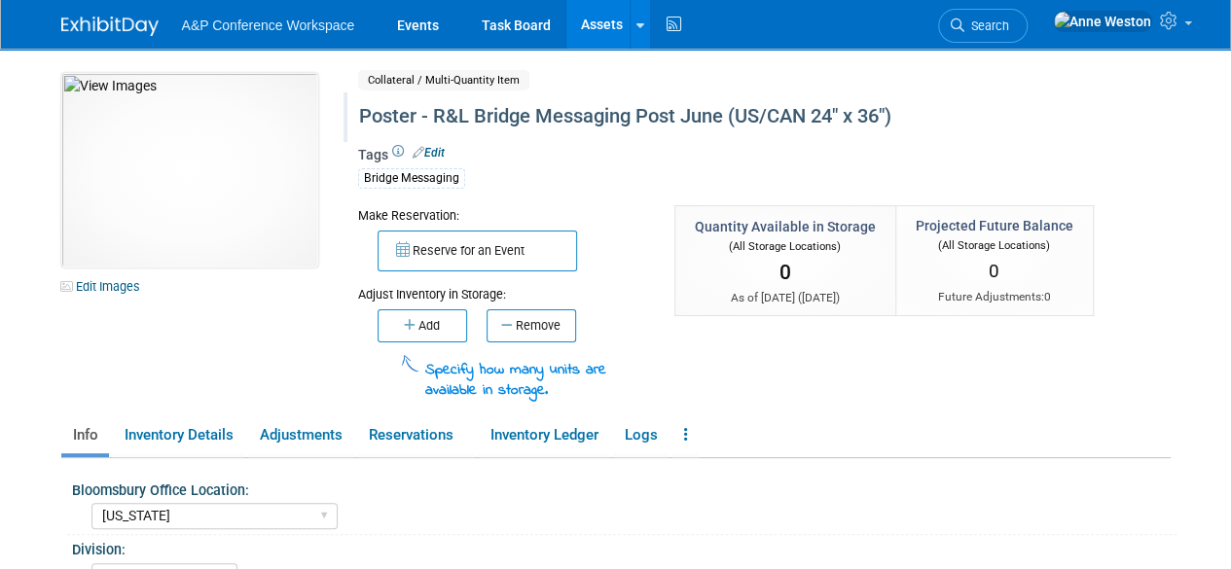
click at [586, 32] on link "Assets" at bounding box center [602, 24] width 71 height 49
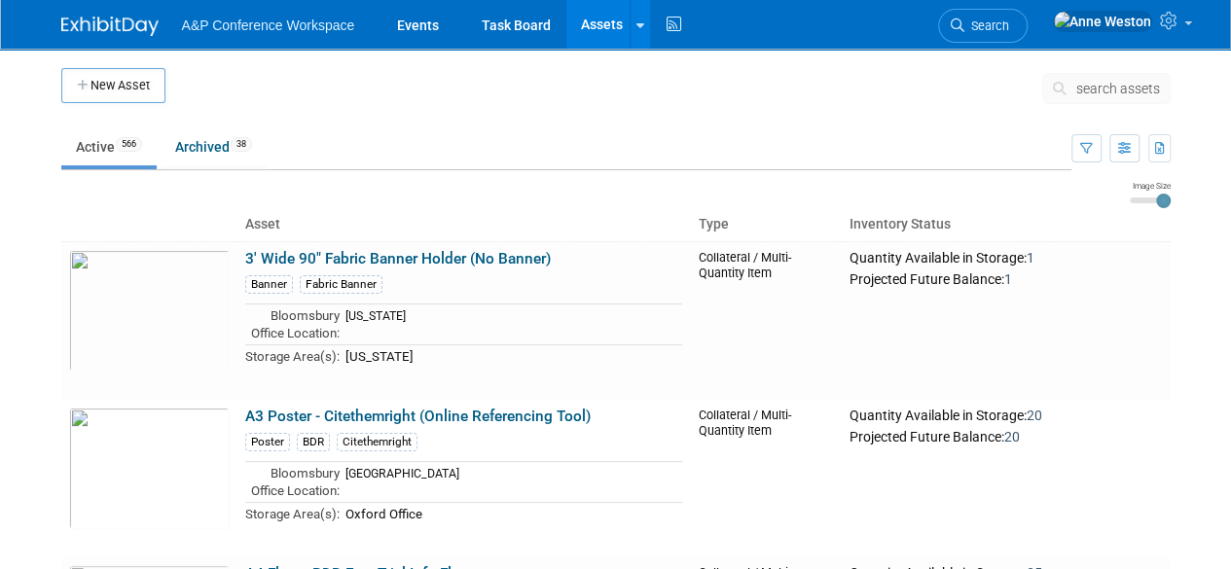
click at [1101, 88] on span "search assets" at bounding box center [1119, 89] width 84 height 16
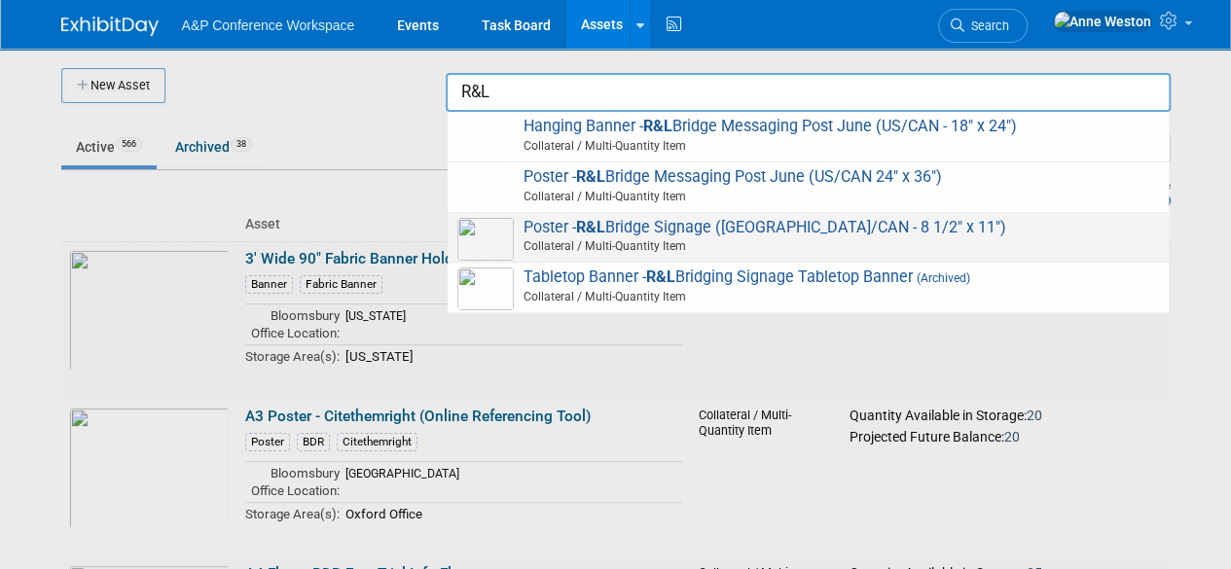
click at [825, 246] on span "Collateral / Multi-Quantity Item" at bounding box center [811, 247] width 696 height 18
type input "Poster - R&L Bridge Signage (US/CAN - 8 1/2" x 11")"
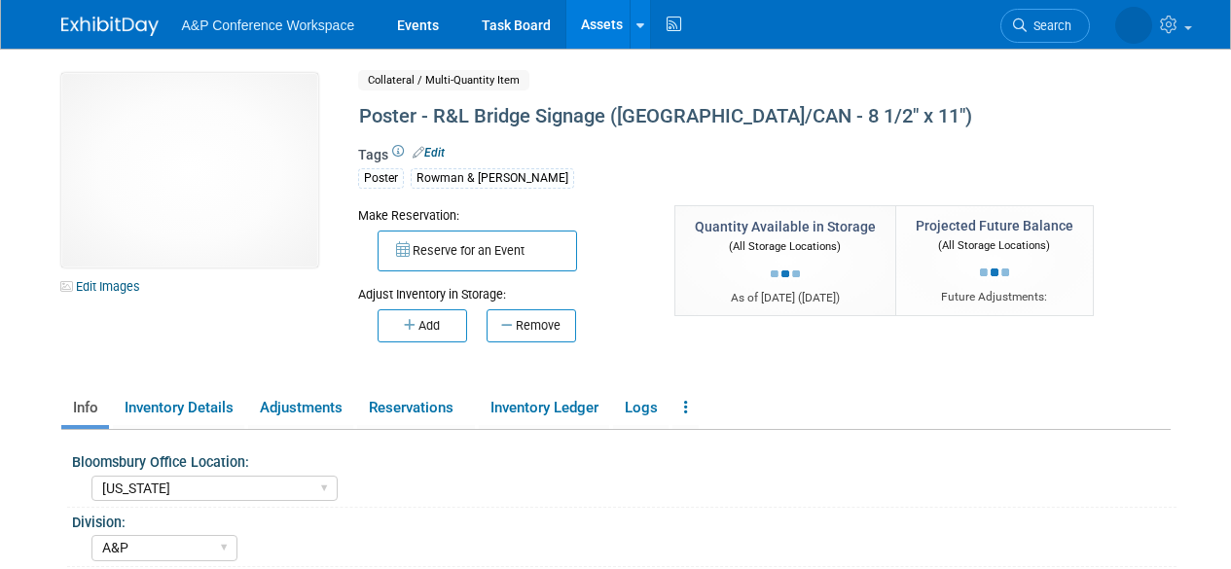
select select "[US_STATE]"
select select "A&P"
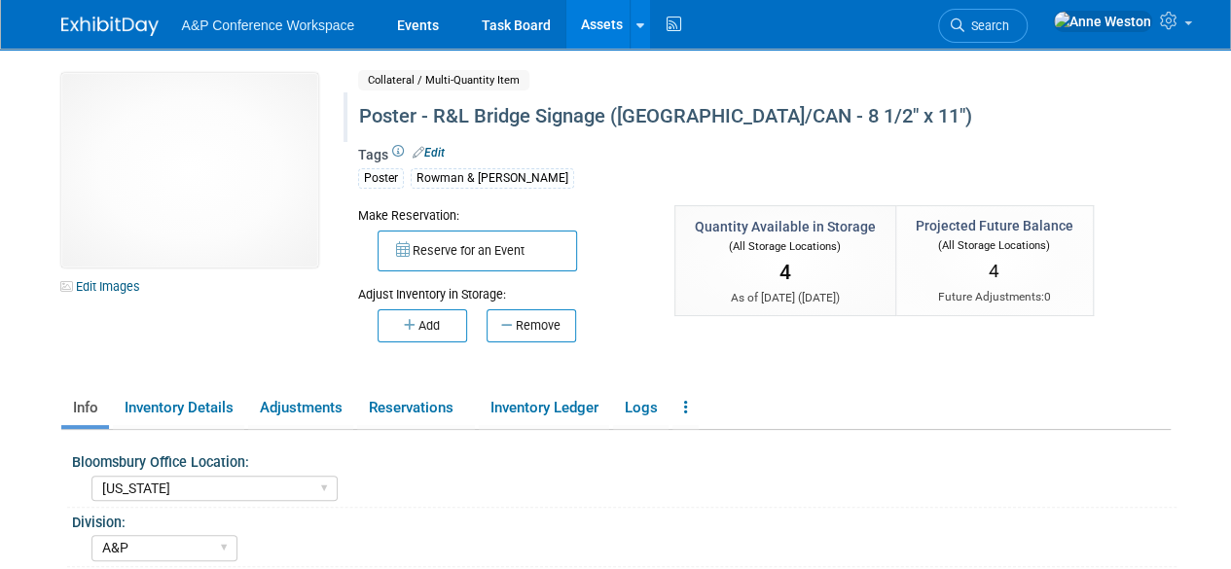
click at [552, 106] on div "Poster - R&L Bridge Signage ([GEOGRAPHIC_DATA]/CAN - 8 1/2" x 11")" at bounding box center [720, 116] width 736 height 35
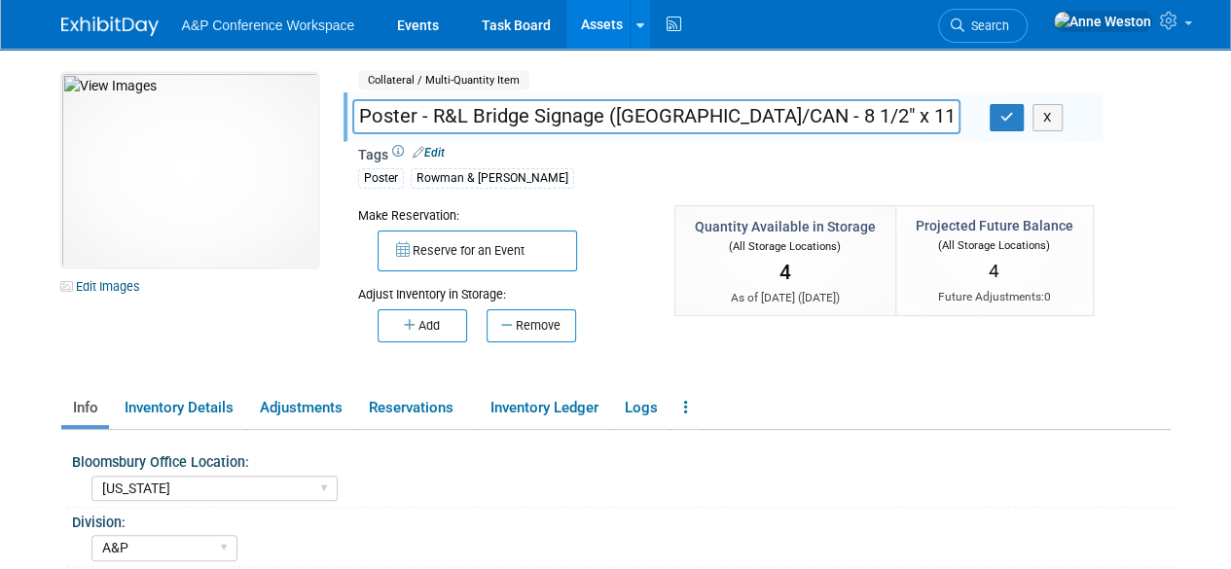
click at [552, 106] on input "Poster - R&L Bridge Signage ([GEOGRAPHIC_DATA]/CAN - 8 1/2" x 11")" at bounding box center [656, 116] width 608 height 34
type input "Poster - R&L Bridge Messaging Post June (US/CAN - 8 1/2" x 11")"
click at [1007, 115] on icon "button" at bounding box center [1008, 117] width 14 height 13
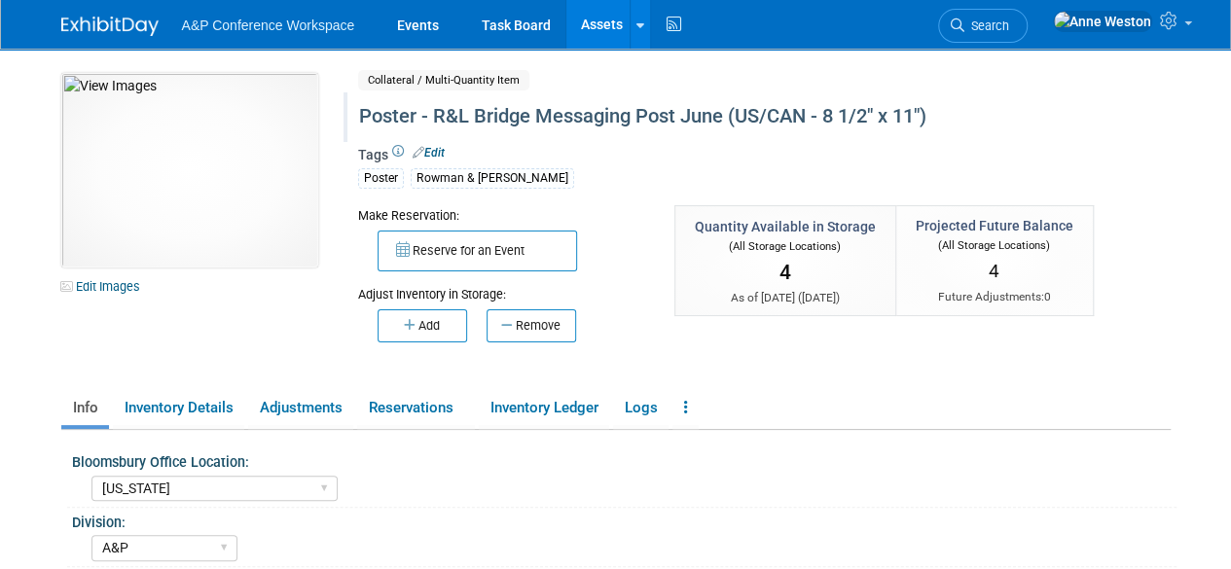
click at [608, 15] on link "Assets" at bounding box center [602, 24] width 71 height 49
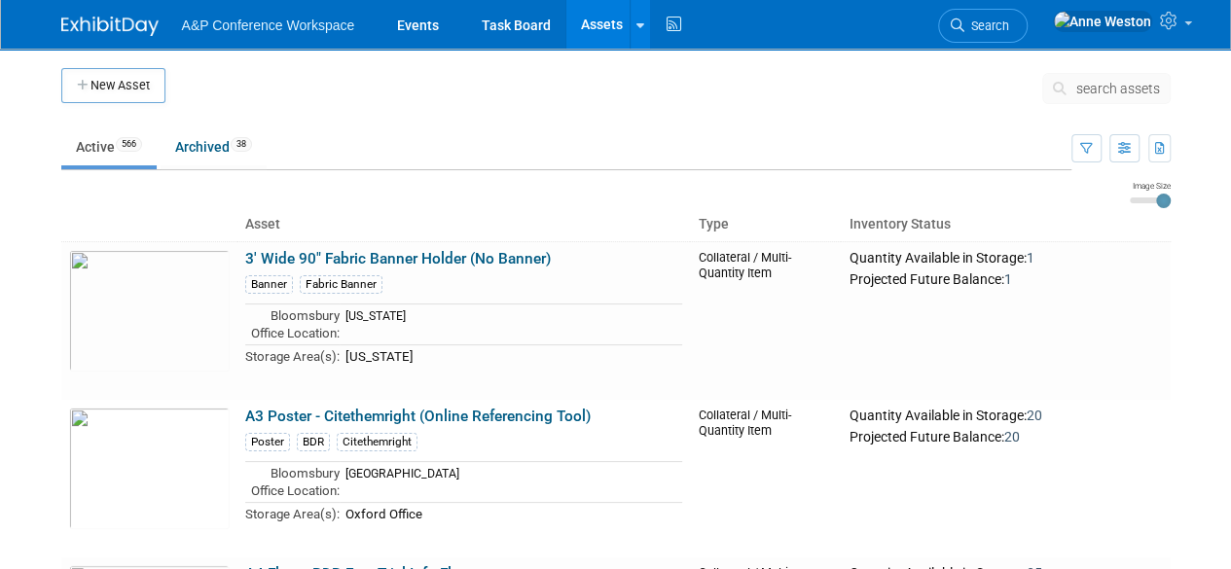
click at [1086, 83] on span "search assets" at bounding box center [1119, 89] width 84 height 16
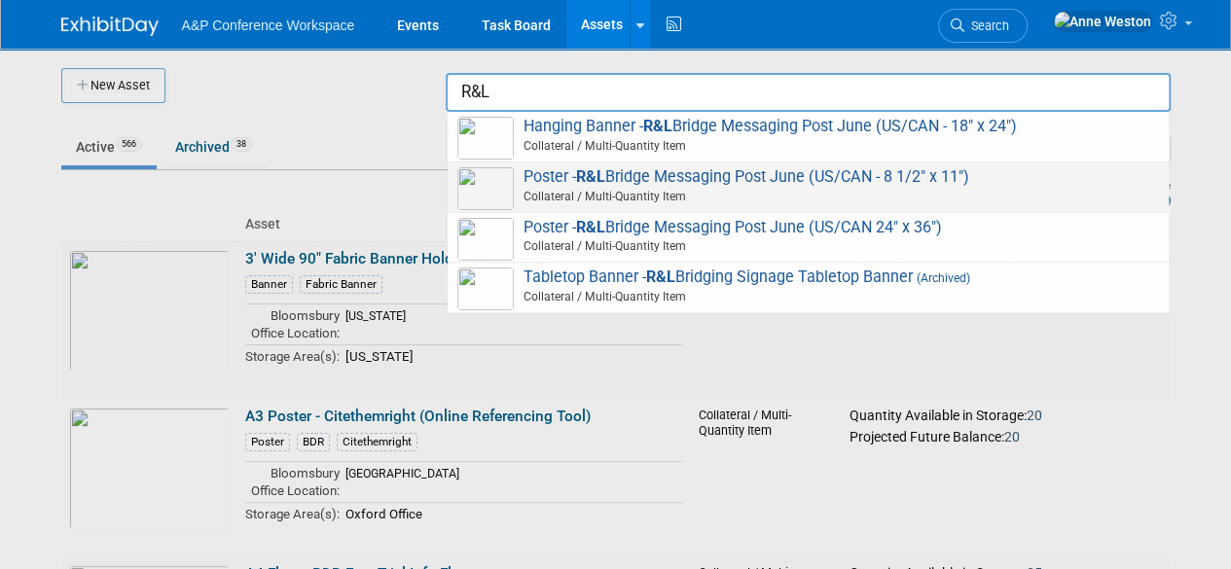
click at [872, 174] on span "Poster - R&L Bridge Messaging Post June (US/CAN - 8 1/2" x 11") Collateral / Mu…" at bounding box center [808, 187] width 702 height 40
type input "Poster - R&L Bridge Messaging Post June (US/CAN - 8 1/2" x 11")"
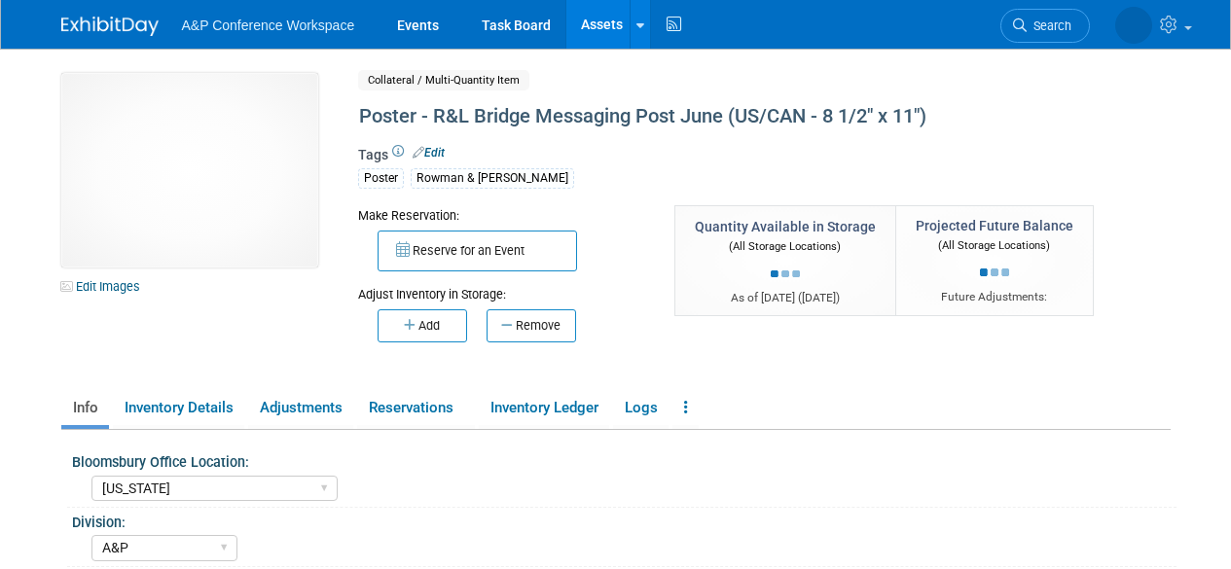
select select "[US_STATE]"
select select "A&P"
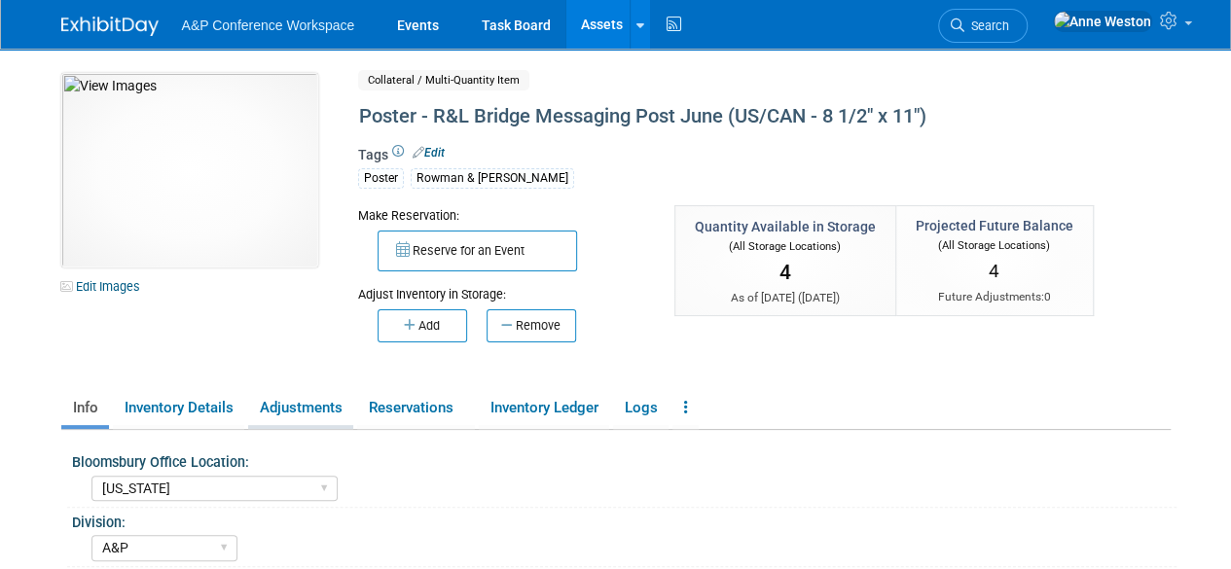
click at [288, 406] on link "Adjustments" at bounding box center [300, 408] width 105 height 34
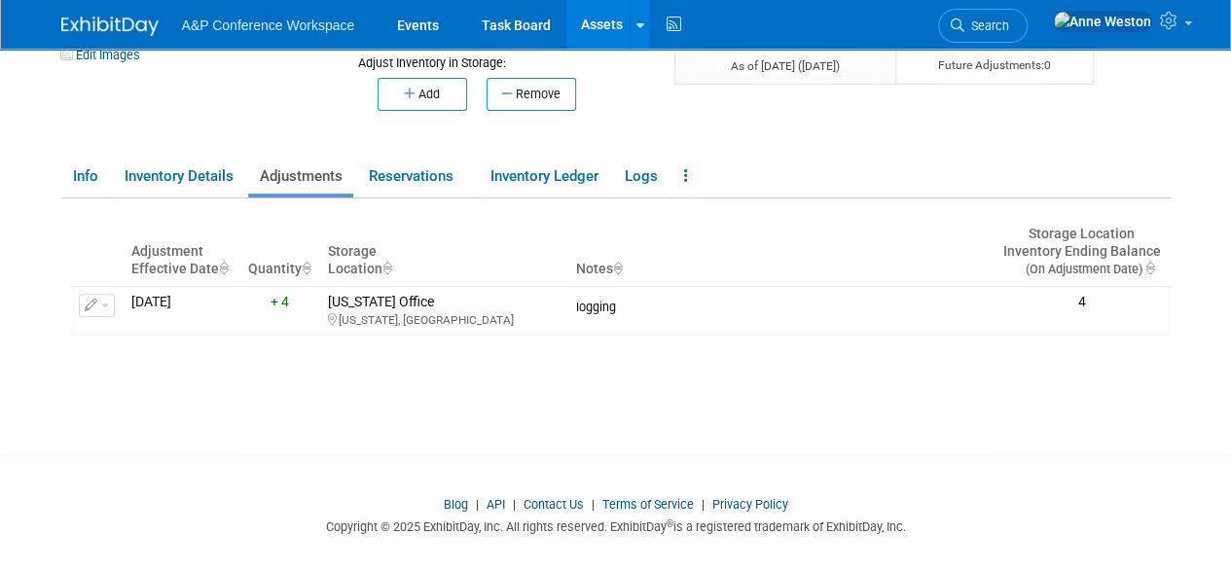
scroll to position [249, 0]
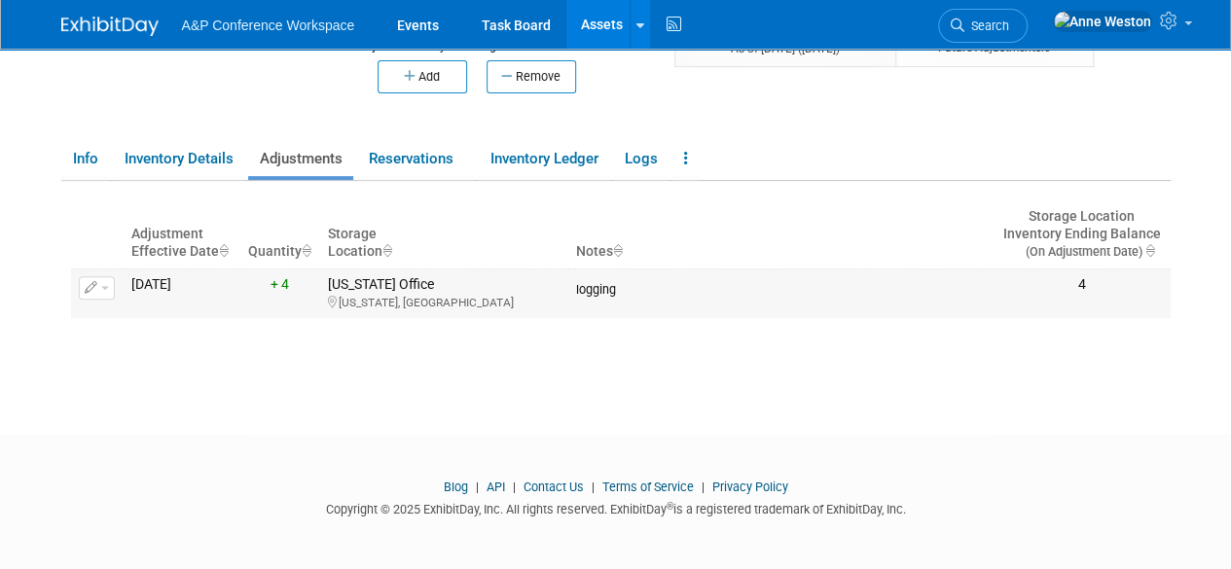
click at [103, 281] on button "button" at bounding box center [97, 287] width 36 height 23
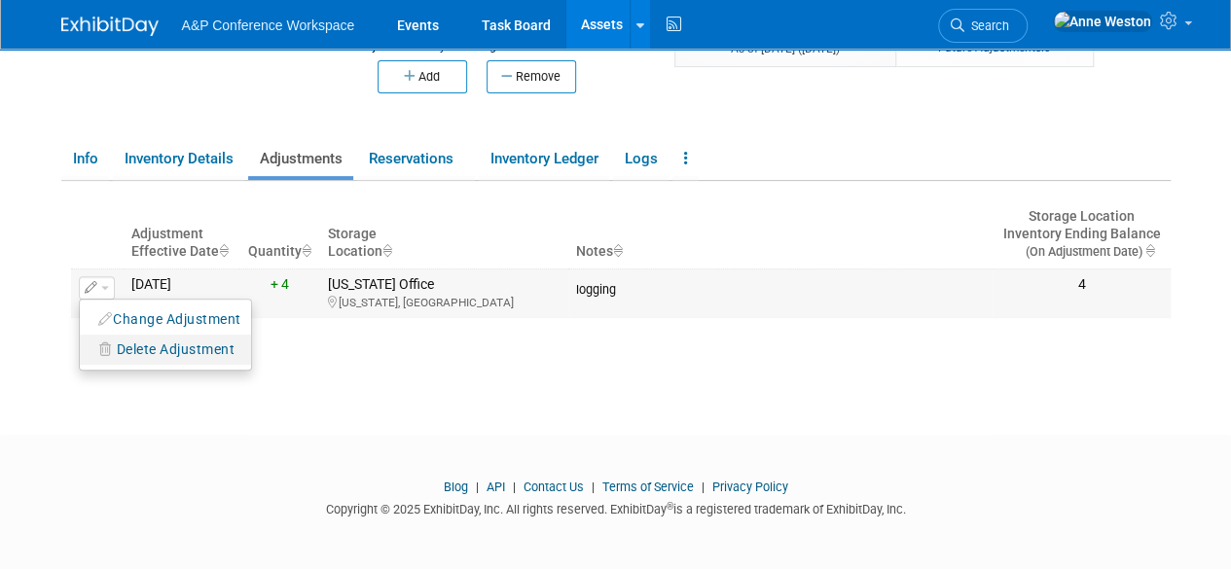
click at [165, 348] on span "Delete Adjustment" at bounding box center [176, 350] width 119 height 16
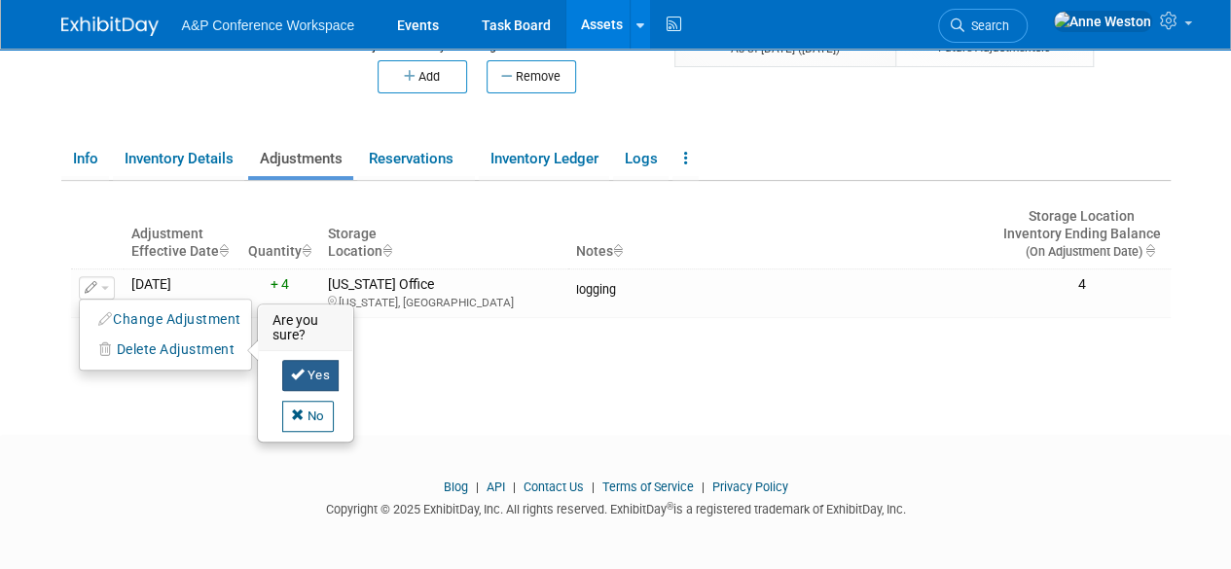
click at [296, 369] on icon at bounding box center [298, 374] width 14 height 13
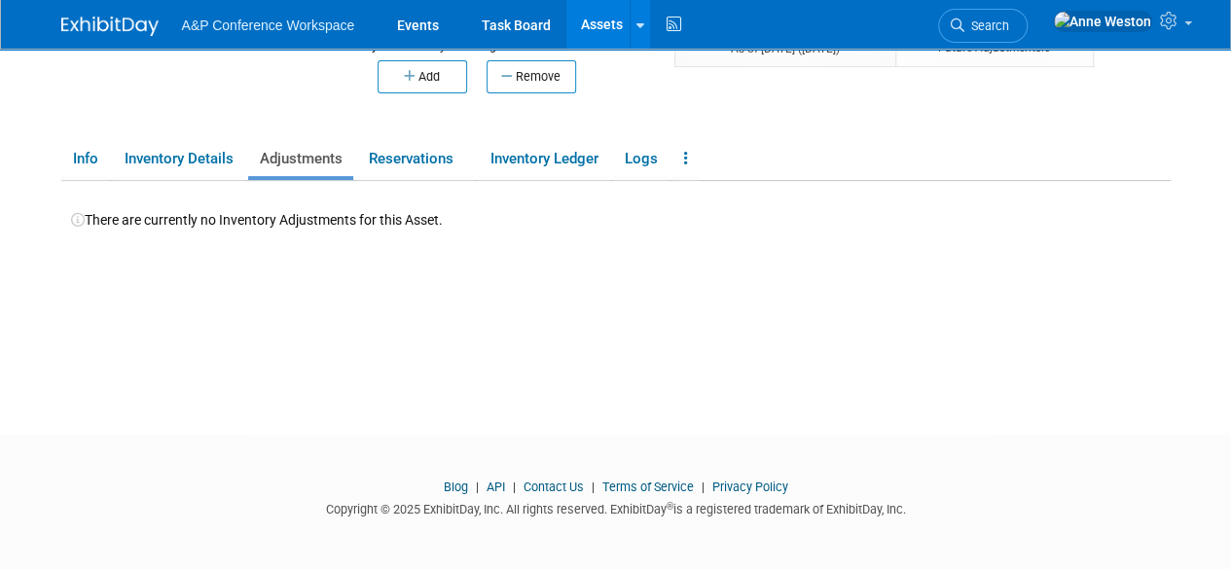
scroll to position [0, 0]
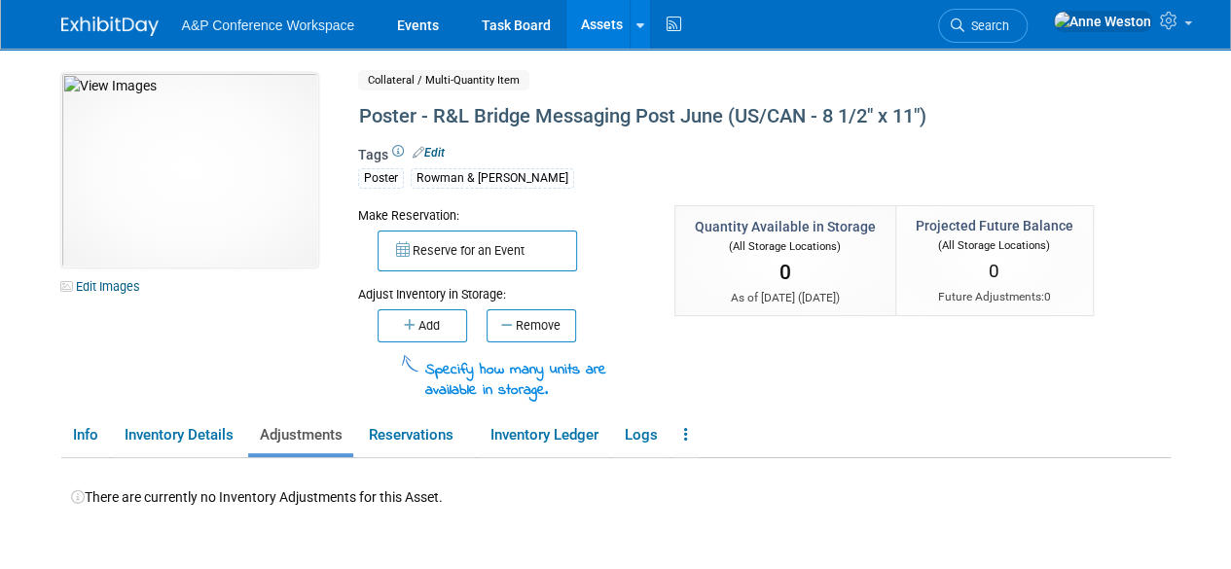
click at [594, 26] on link "Assets" at bounding box center [602, 24] width 71 height 49
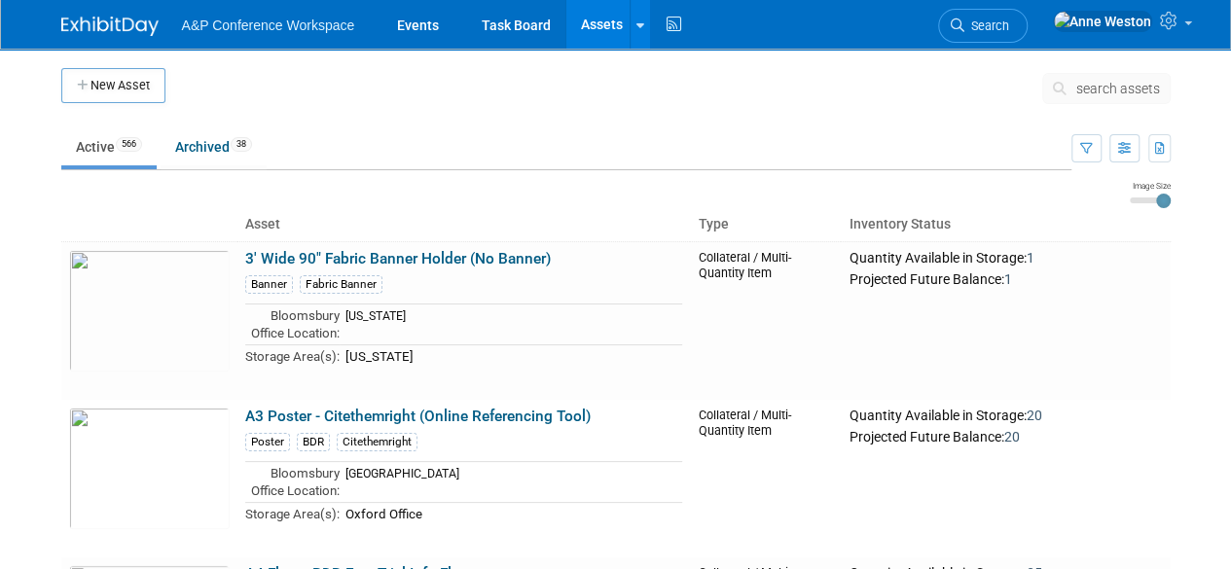
click at [1135, 85] on span "search assets" at bounding box center [1119, 89] width 84 height 16
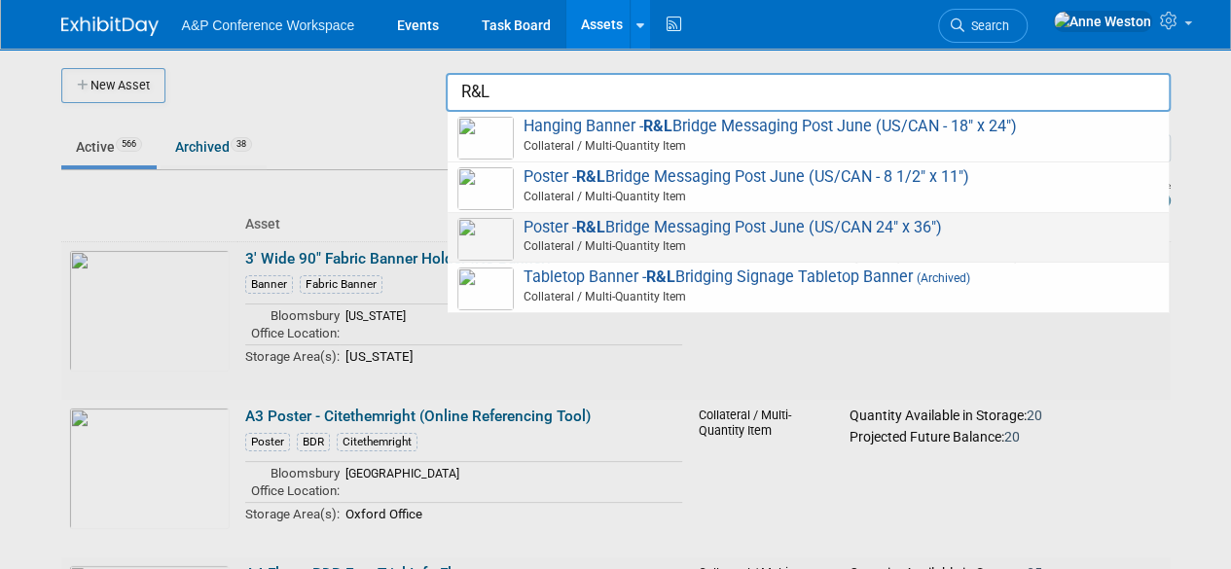
click at [777, 229] on span "Poster - R&L Bridge Messaging Post June (US/CAN 24" x 36") Collateral / Multi-Q…" at bounding box center [808, 238] width 702 height 40
type input "Poster - R&L Bridge Messaging Post June (US/CAN 24" x 36")"
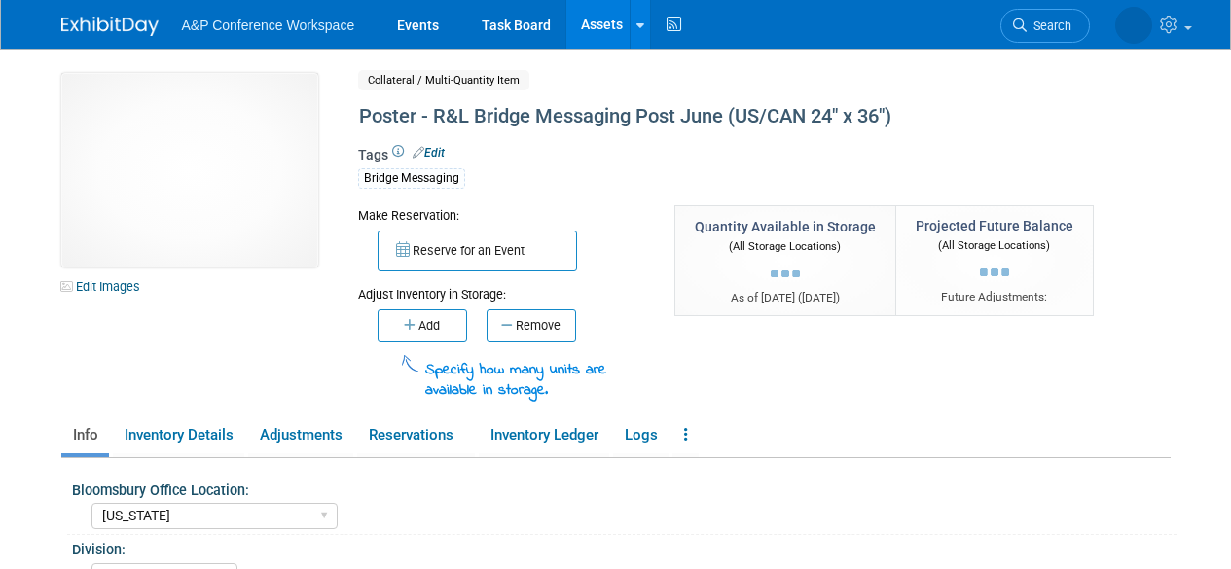
select select "[US_STATE]"
select select "A&P"
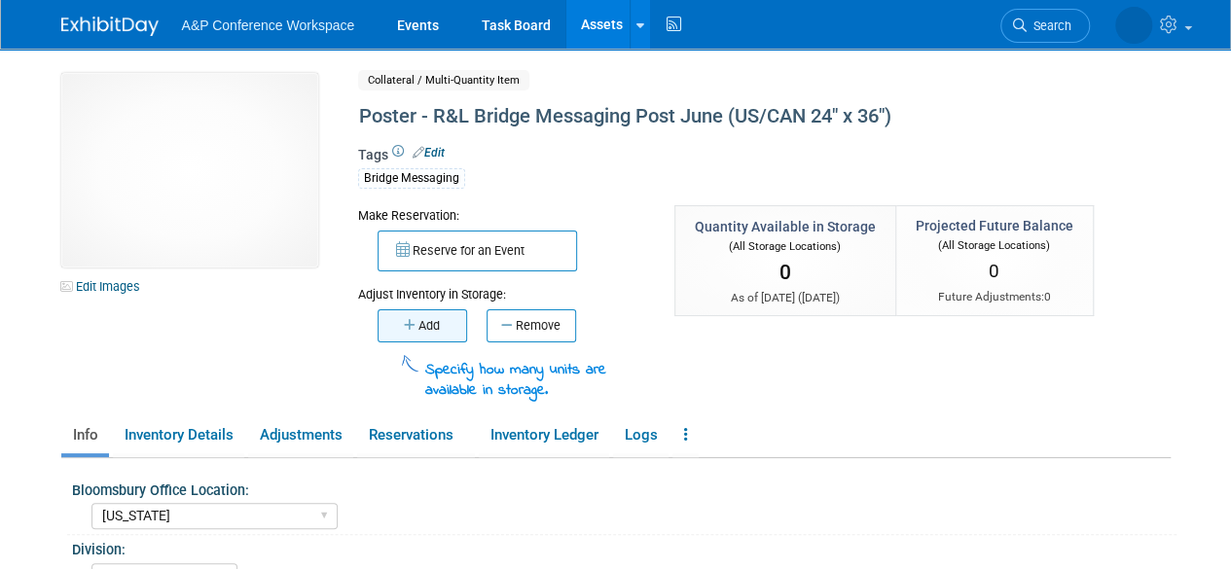
click at [432, 323] on button "Add" at bounding box center [423, 326] width 90 height 33
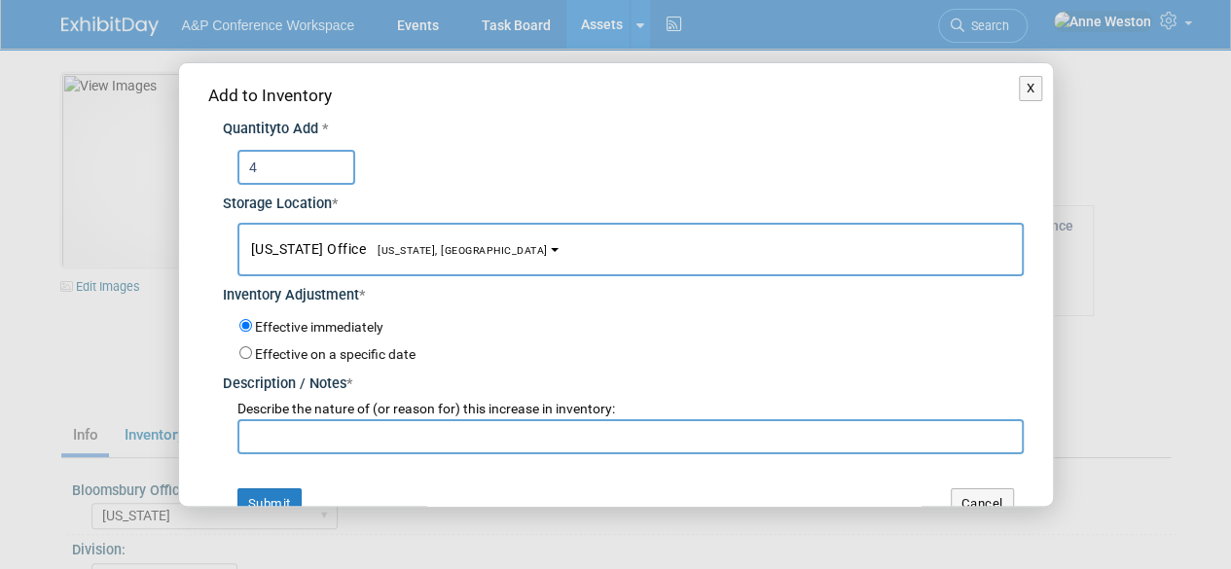
type input "4"
click at [463, 426] on input "text" at bounding box center [631, 437] width 786 height 35
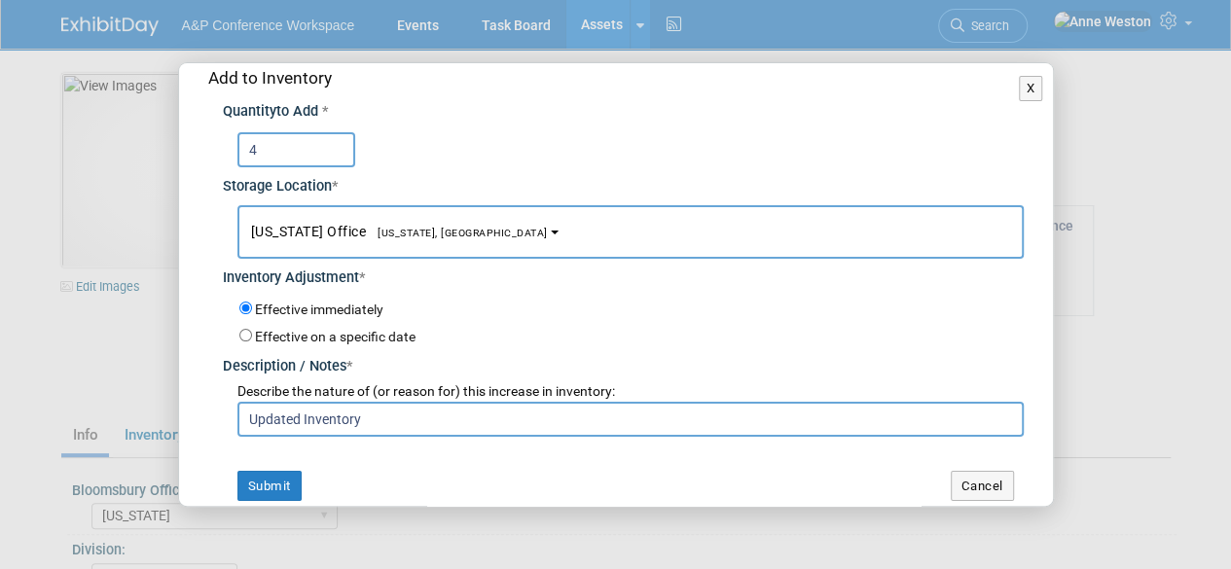
scroll to position [31, 0]
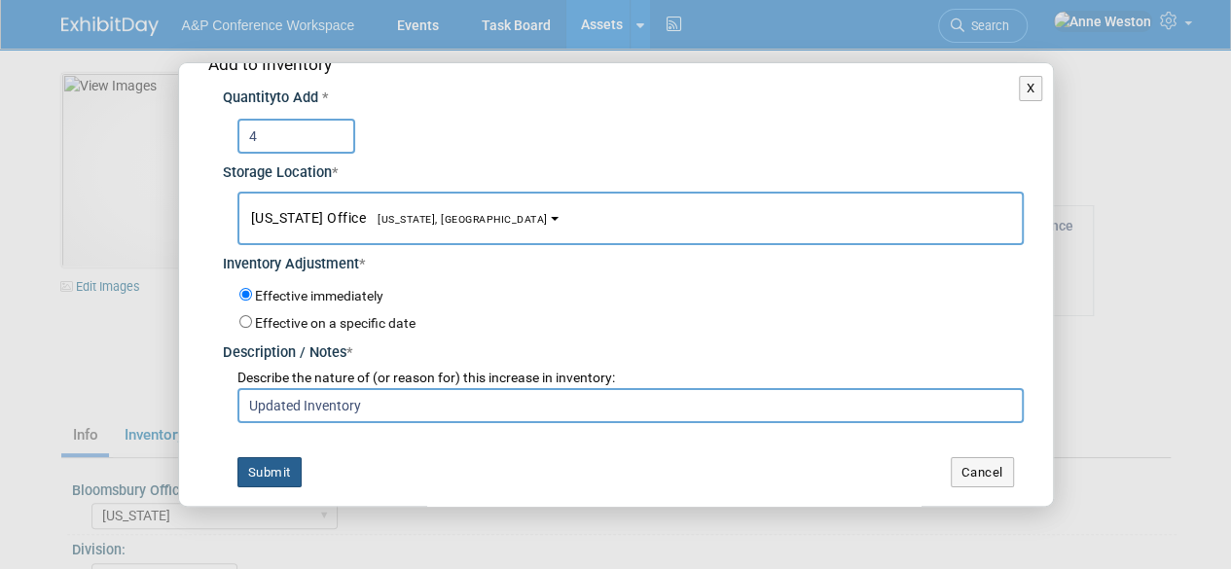
type input "Updated Inventory"
click at [262, 460] on button "Submit" at bounding box center [270, 472] width 64 height 31
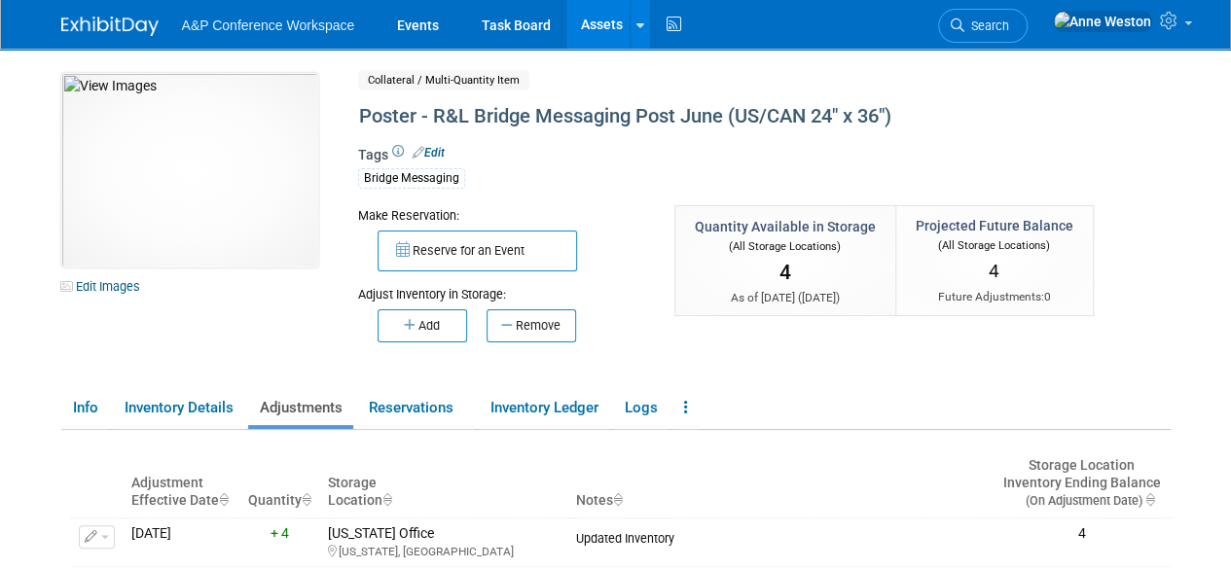
click at [600, 21] on link "Assets" at bounding box center [602, 24] width 71 height 49
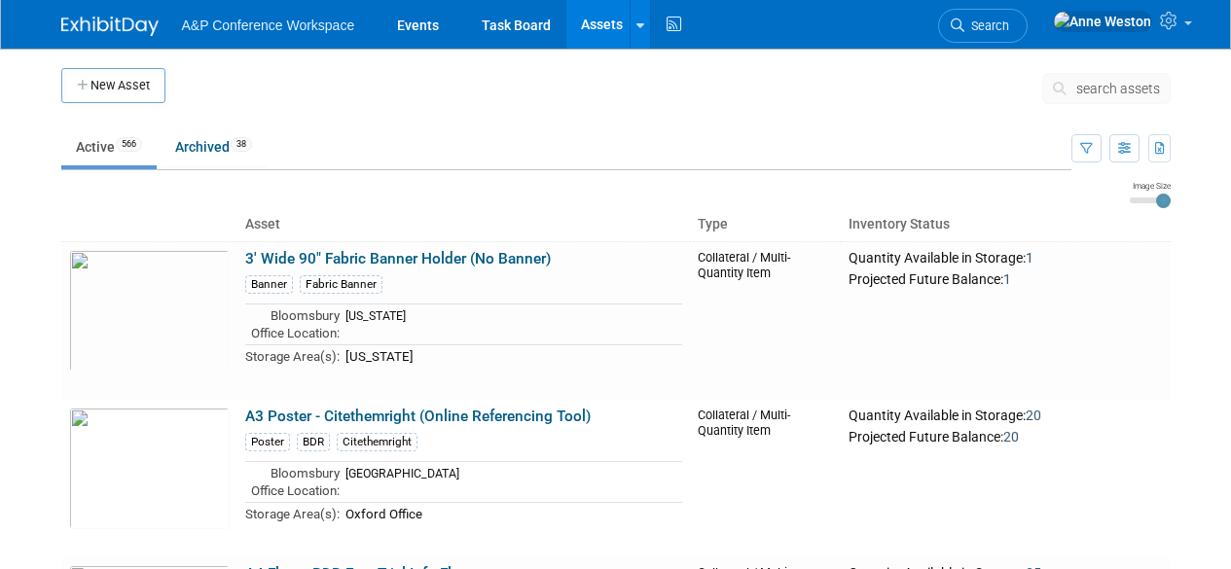
click at [1102, 85] on span "search assets" at bounding box center [1119, 89] width 84 height 16
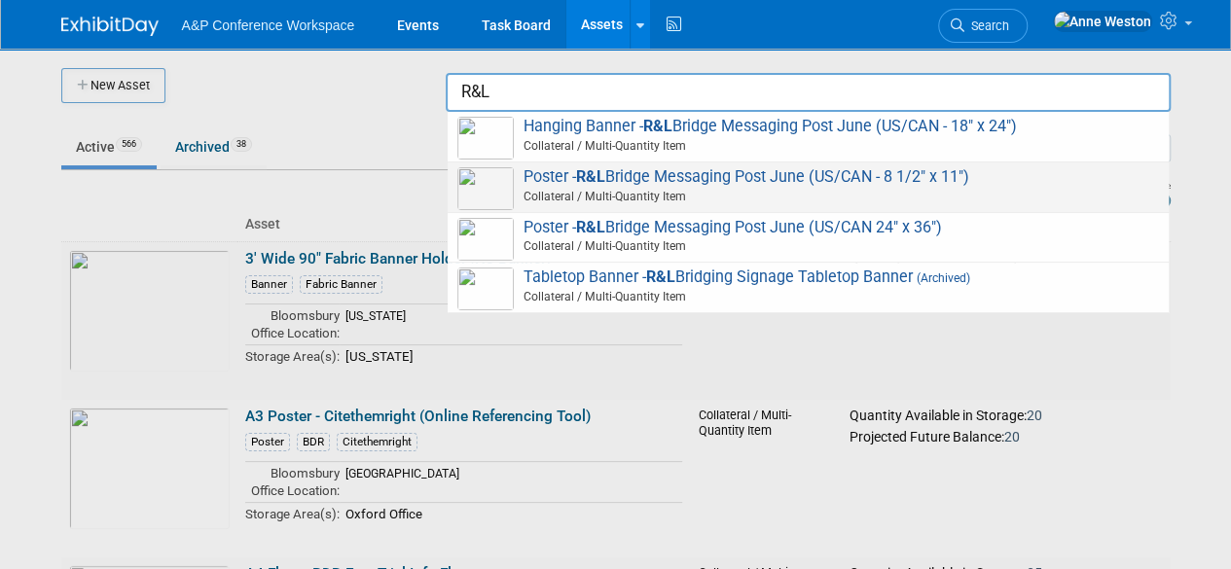
click at [779, 176] on span "Poster - R&L Bridge Messaging Post June (US/CAN - 8 1/2" x 11") Collateral / Mu…" at bounding box center [808, 187] width 702 height 40
type input "Poster - R&L Bridge Messaging Post June (US/CAN - 8 1/2" x 11")"
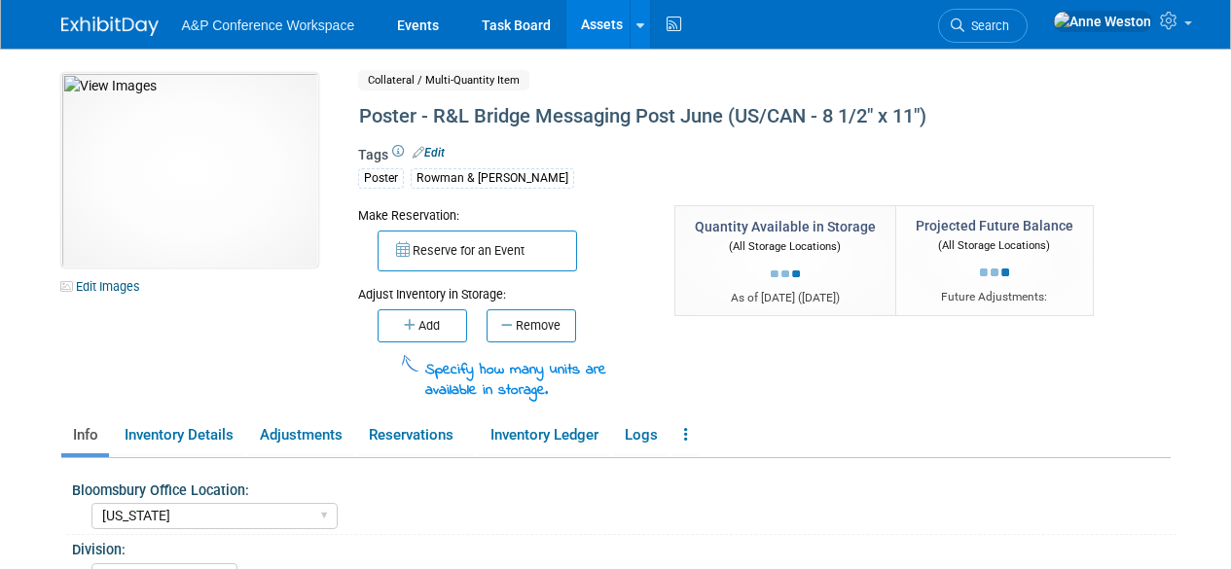
select select "[US_STATE]"
select select "A&P"
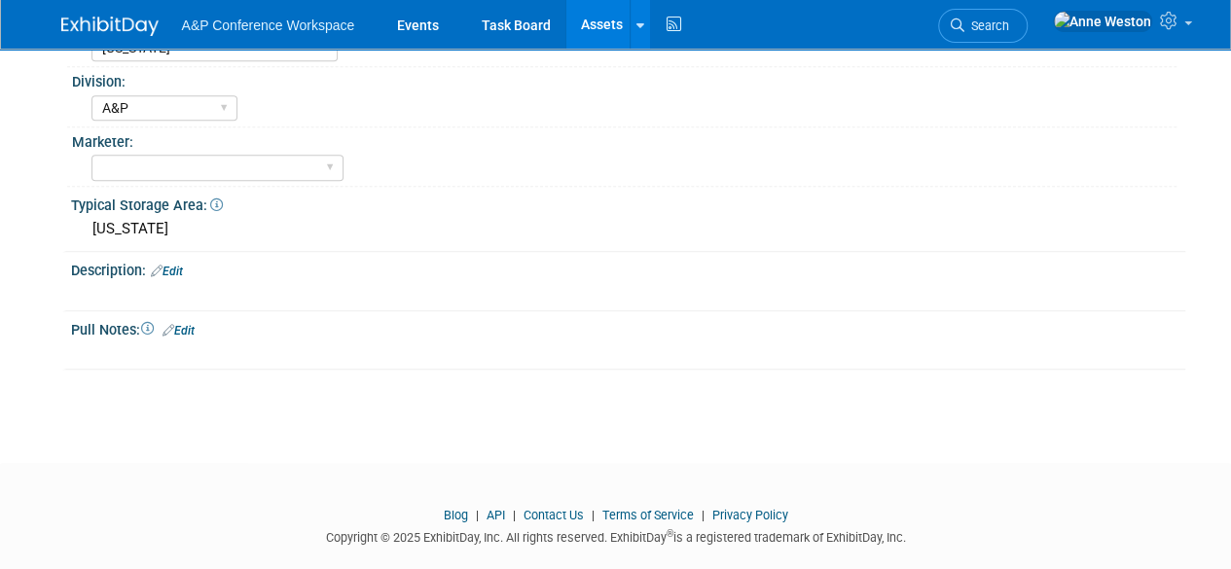
scroll to position [487, 0]
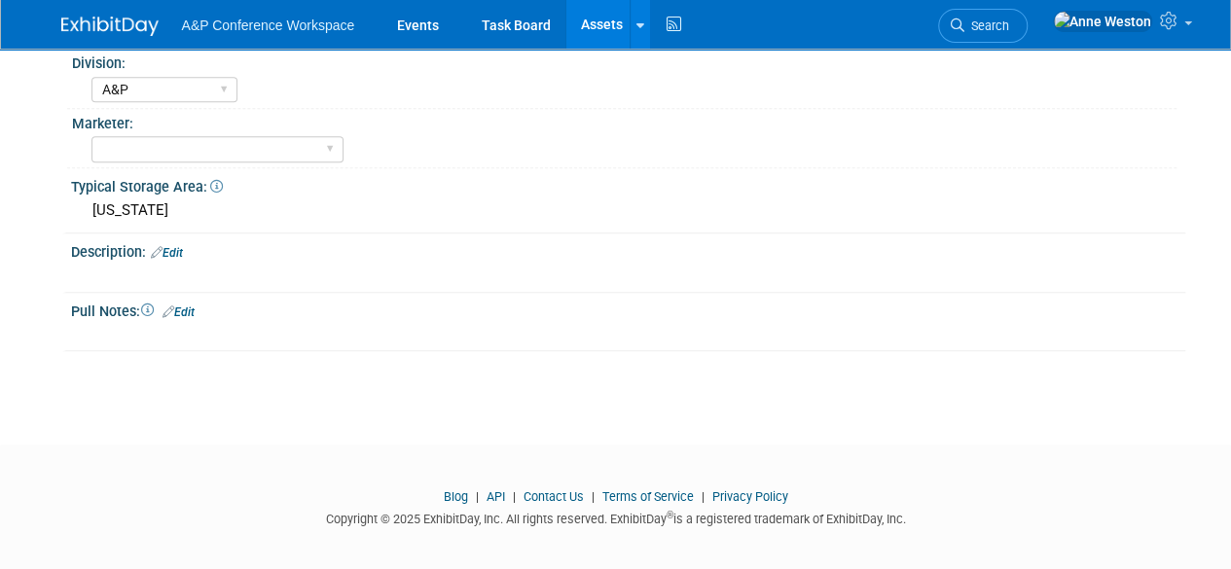
click at [173, 246] on link "Edit" at bounding box center [167, 253] width 32 height 14
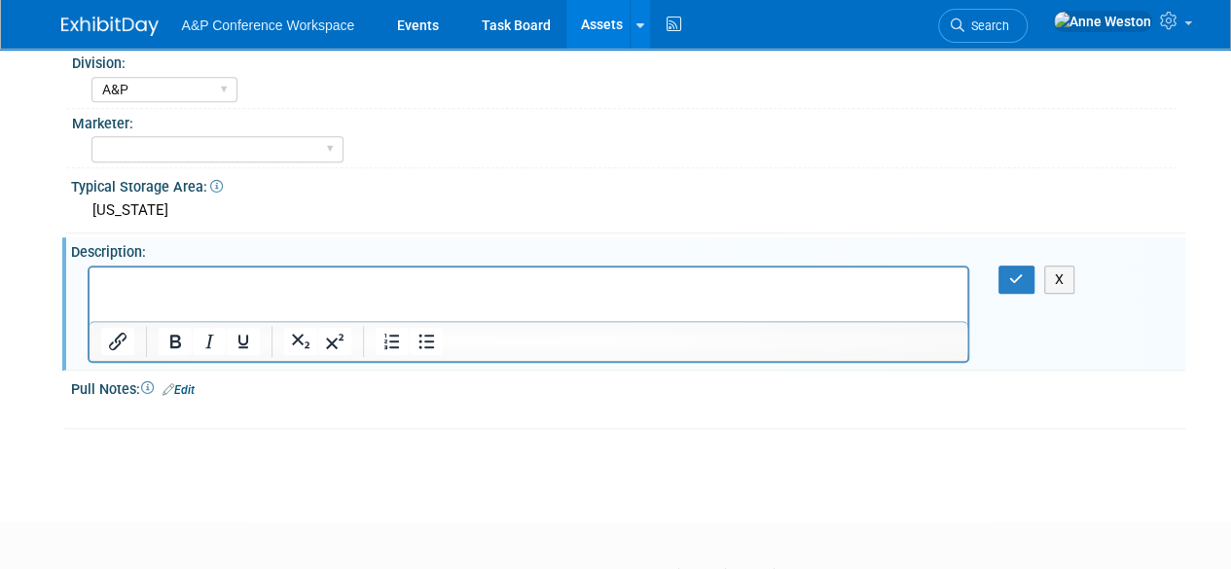
scroll to position [0, 0]
click at [1012, 273] on icon "button" at bounding box center [1016, 280] width 15 height 14
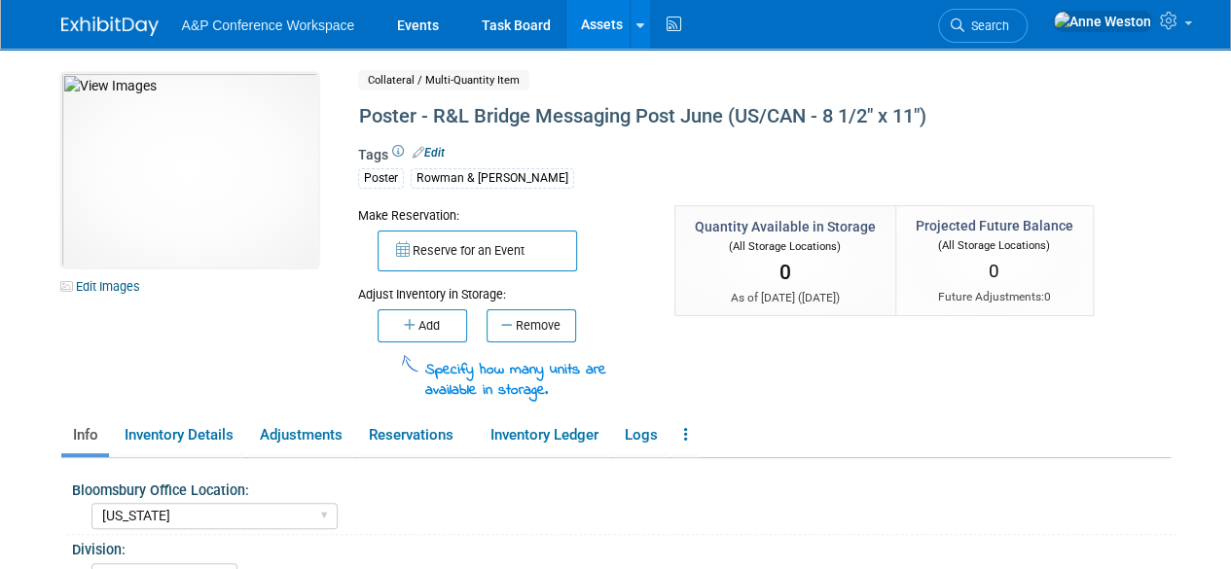
click at [604, 17] on link "Assets" at bounding box center [602, 24] width 71 height 49
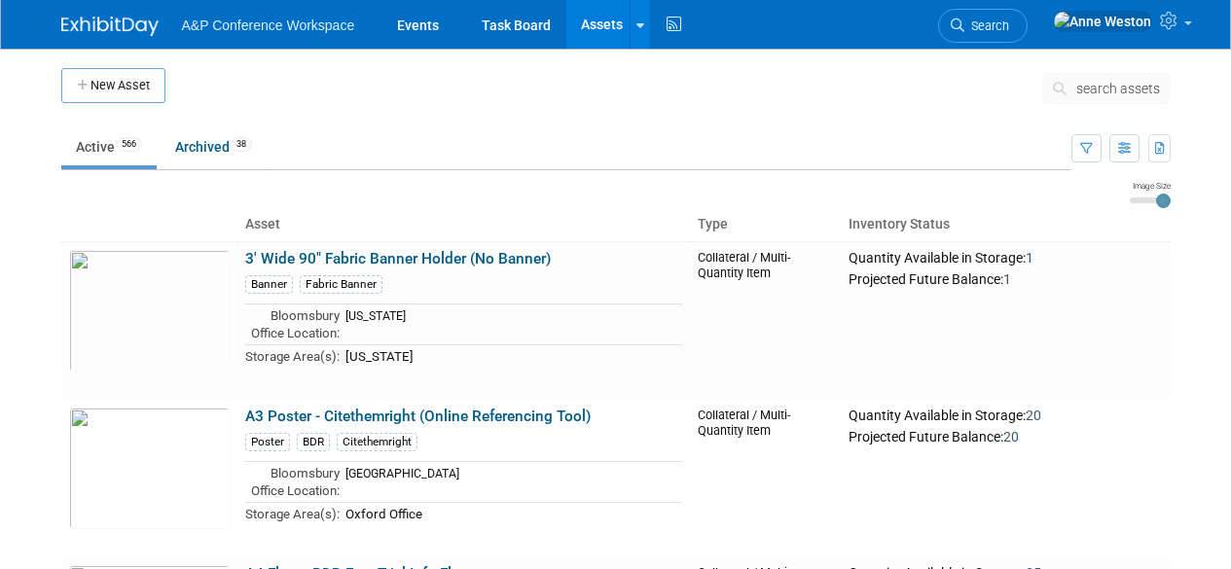
click at [1118, 82] on span "search assets" at bounding box center [1119, 89] width 84 height 16
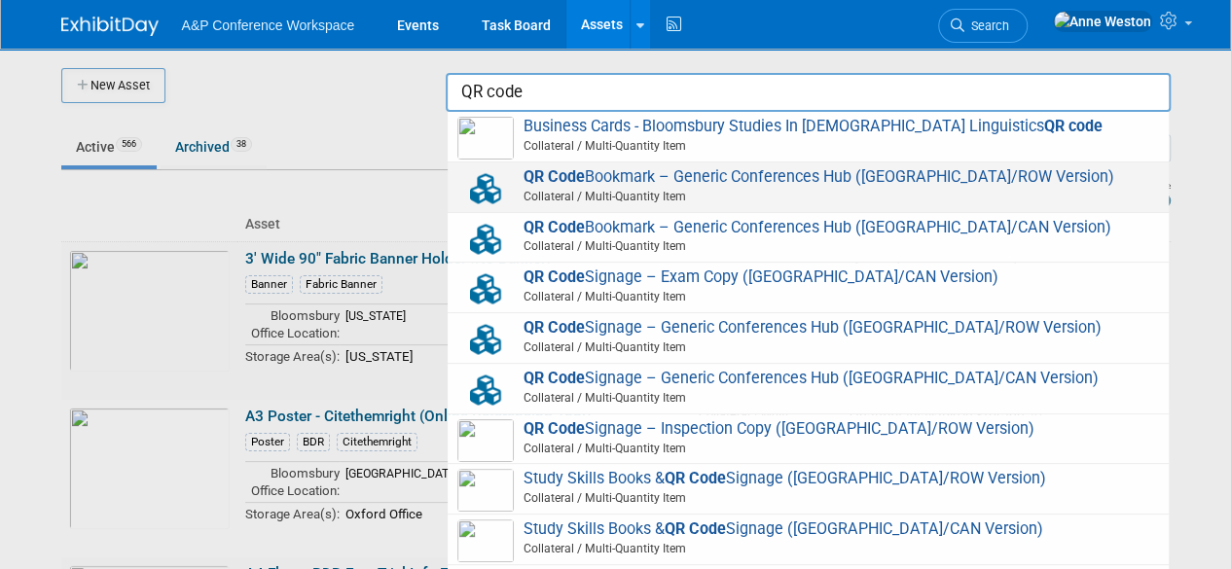
click at [617, 178] on span "QR Code Bookmark – Generic Conferences Hub (UK/ROW Version) Collateral / Multi-…" at bounding box center [808, 187] width 702 height 40
type input "QR Code Bookmark – Generic Conferences Hub ([GEOGRAPHIC_DATA]/ROW Version)"
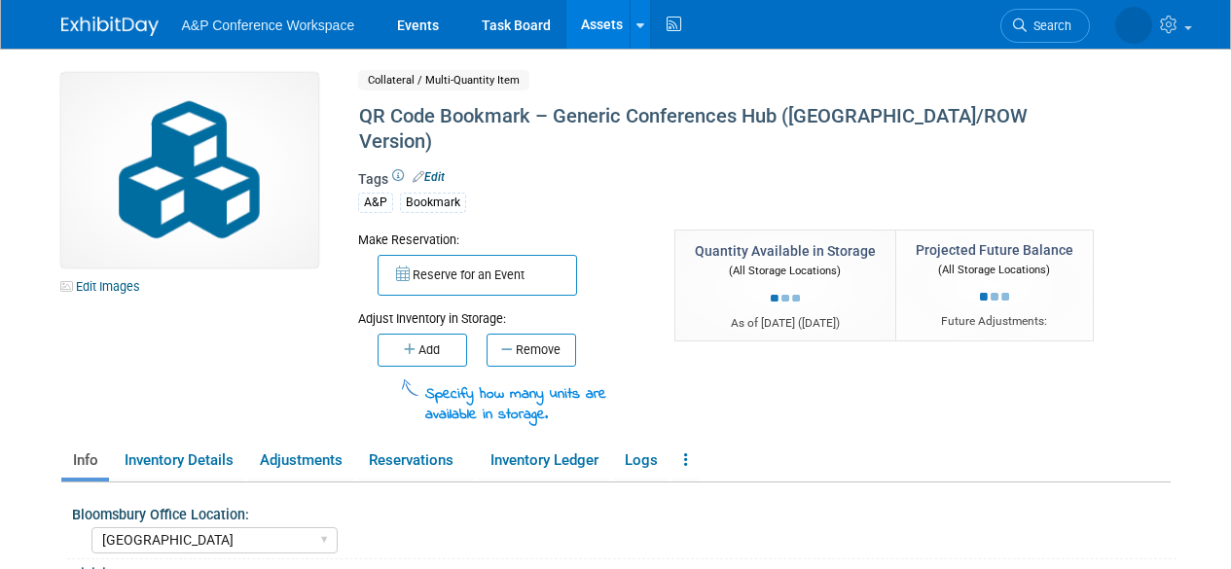
select select "[GEOGRAPHIC_DATA]"
select select "A&P"
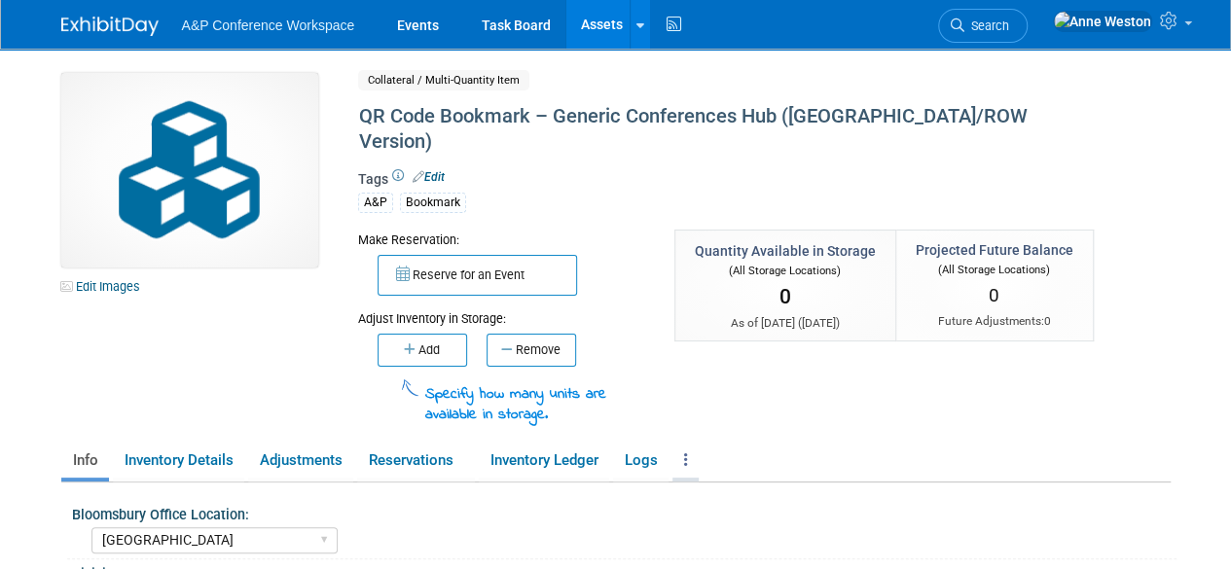
click at [682, 444] on link at bounding box center [686, 461] width 26 height 34
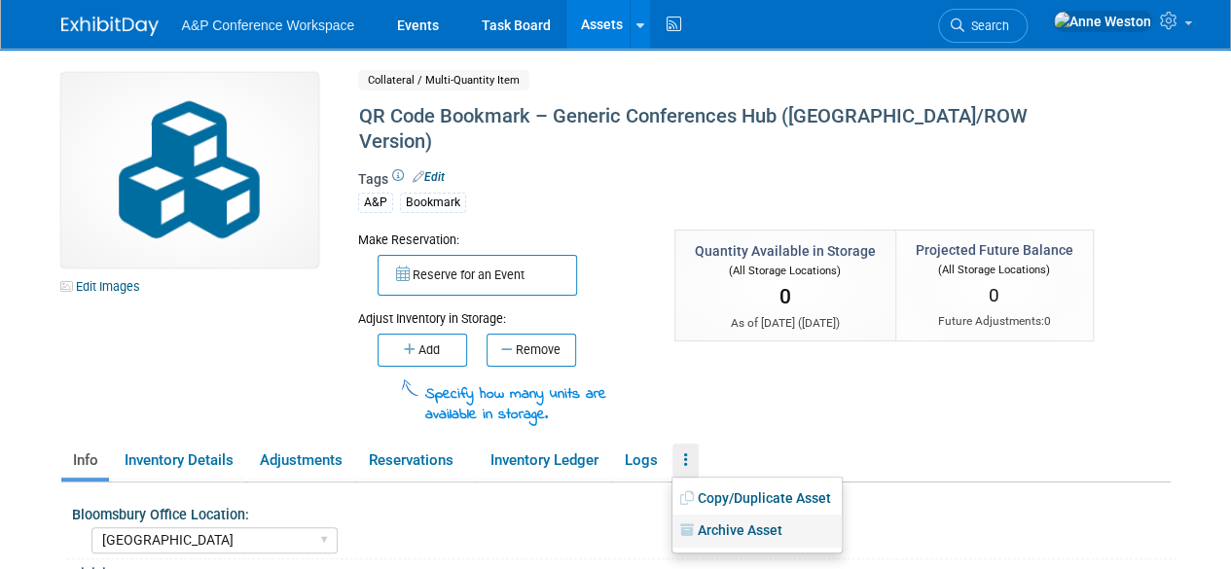
click at [728, 515] on link "Archive Asset" at bounding box center [757, 531] width 169 height 33
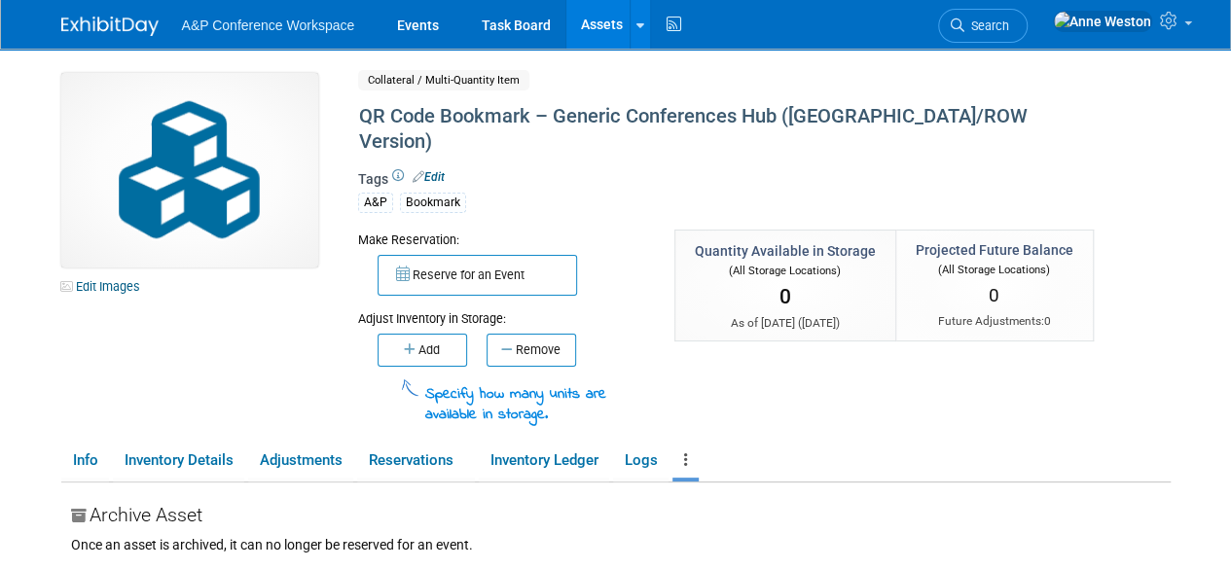
click at [586, 21] on link "Assets" at bounding box center [602, 24] width 71 height 49
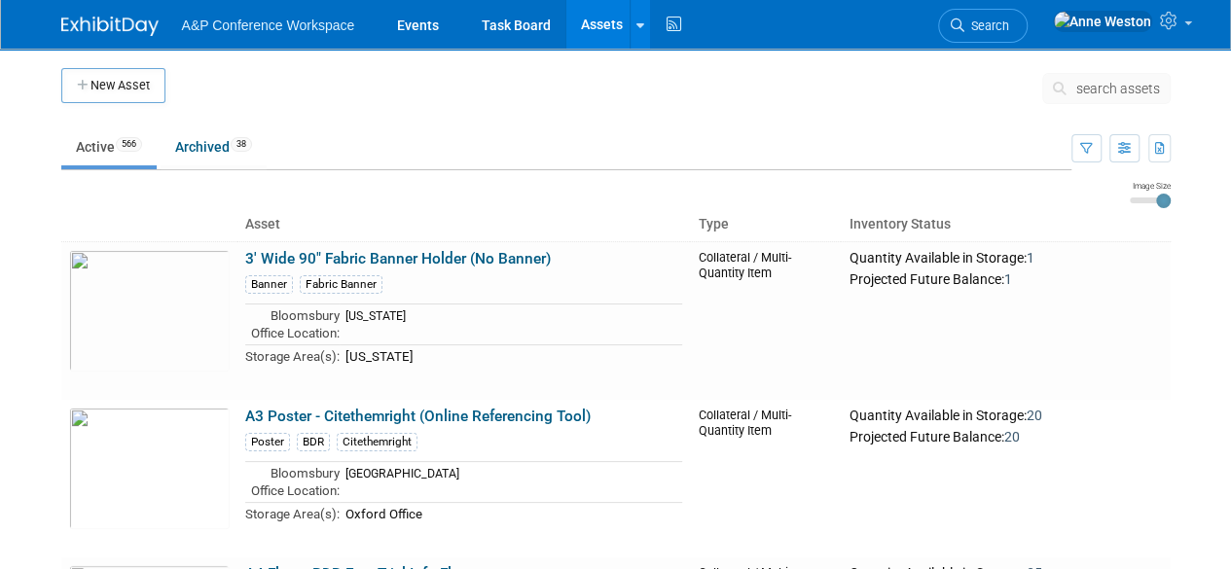
click at [1127, 89] on span "search assets" at bounding box center [1119, 89] width 84 height 16
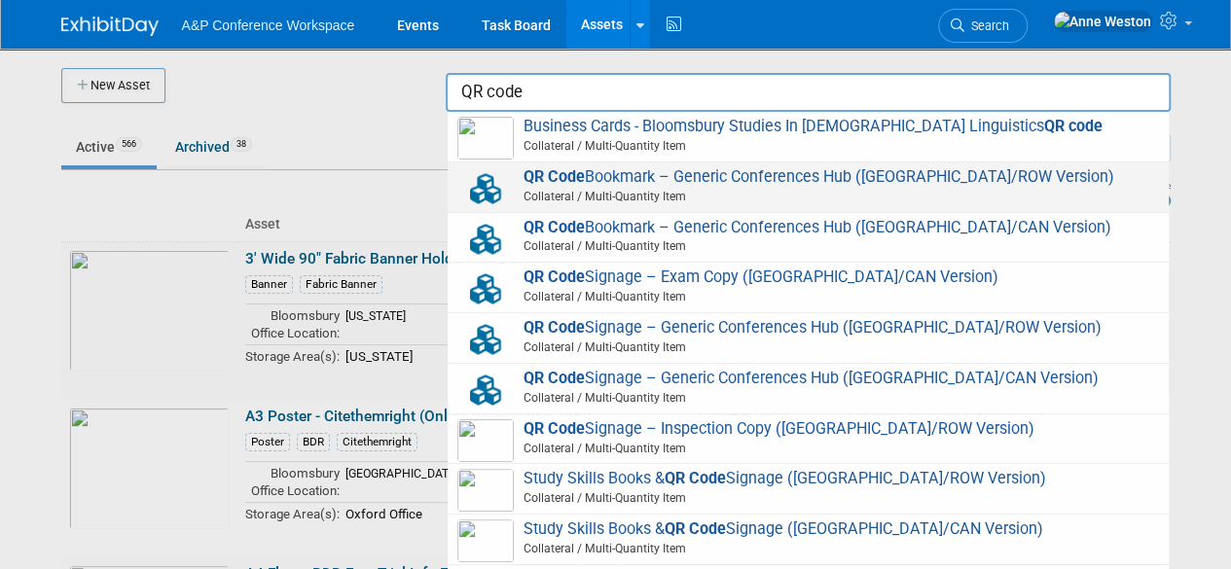
click at [899, 174] on span "QR Code Bookmark – Generic Conferences Hub (UK/ROW Version) Collateral / Multi-…" at bounding box center [808, 187] width 702 height 40
type input "QR Code Bookmark – Generic Conferences Hub ([GEOGRAPHIC_DATA]/ROW Version)"
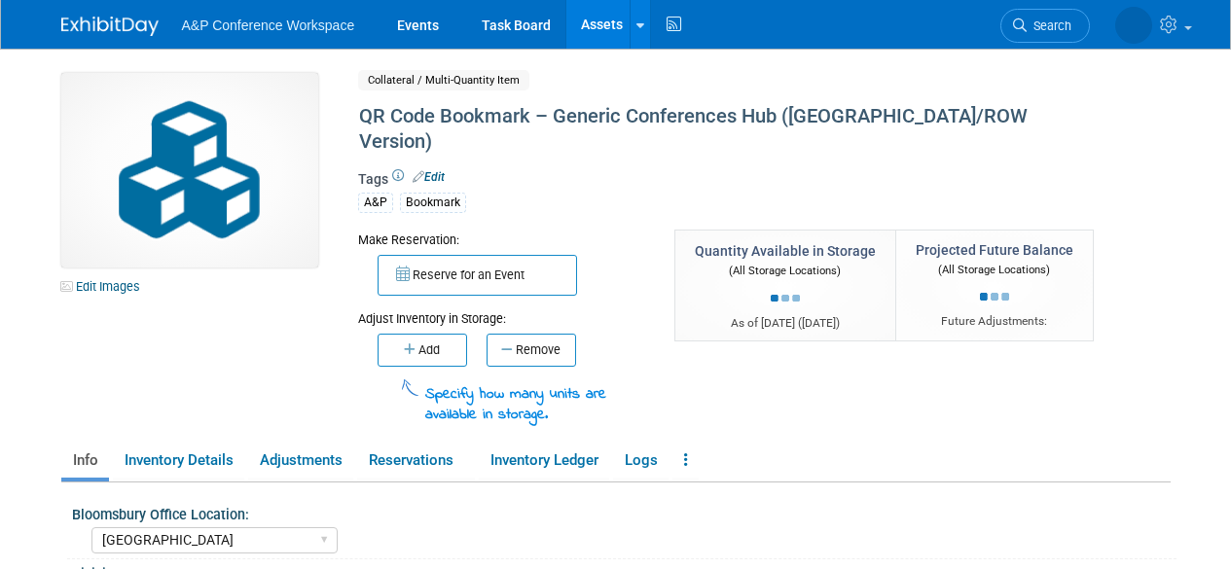
select select "[GEOGRAPHIC_DATA]"
select select "A&P"
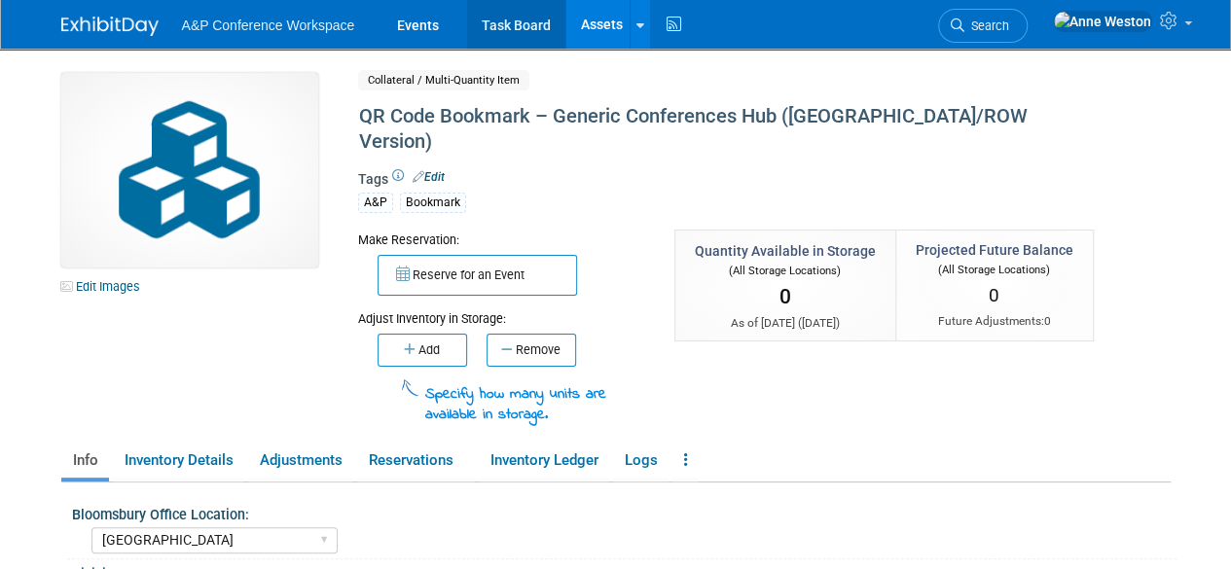
click at [496, 18] on link "Task Board" at bounding box center [516, 24] width 98 height 49
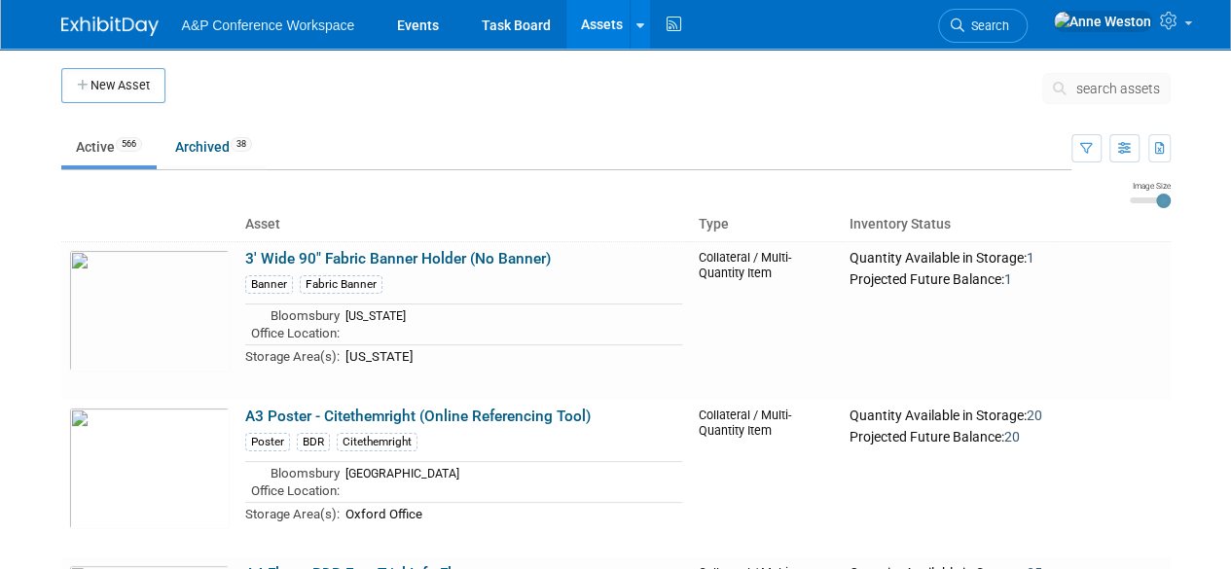
click at [1112, 84] on span "search assets" at bounding box center [1119, 89] width 84 height 16
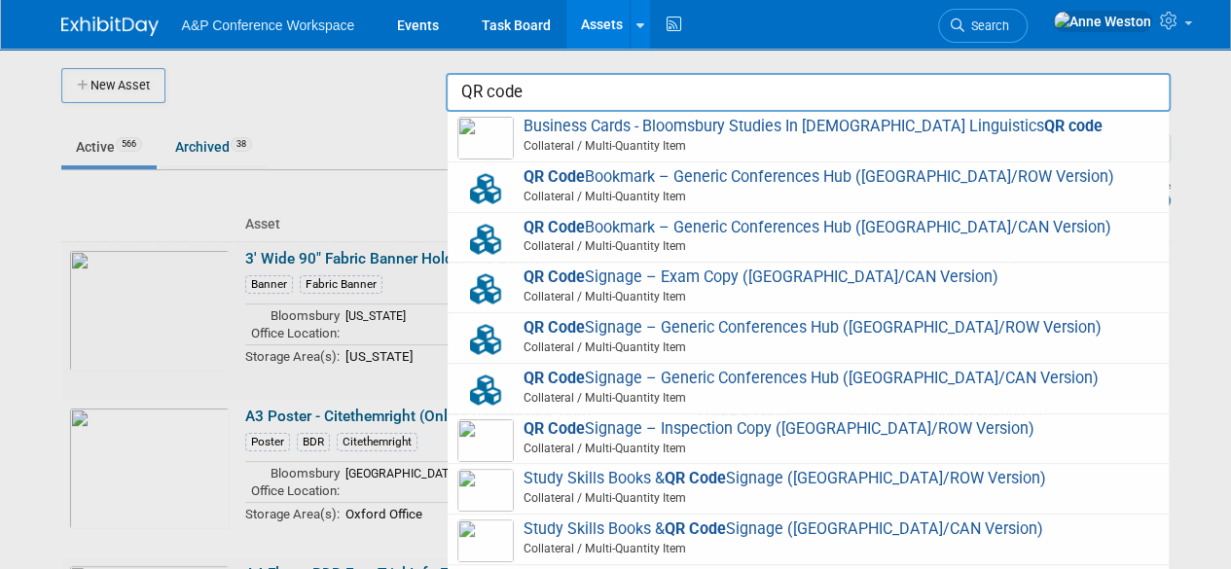
type input "QR code"
click at [616, 93] on div at bounding box center [616, 284] width 0 height 569
